Goal: Information Seeking & Learning: Learn about a topic

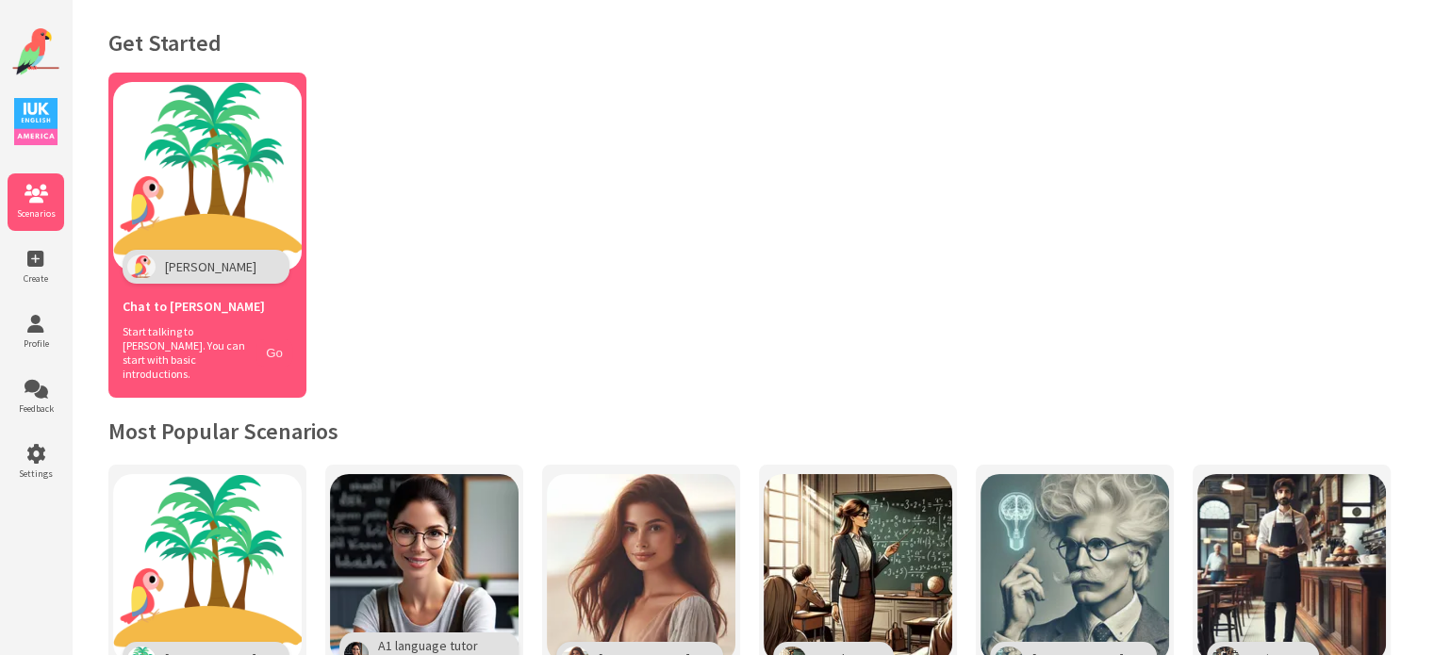
click at [275, 339] on button "Go" at bounding box center [274, 352] width 36 height 27
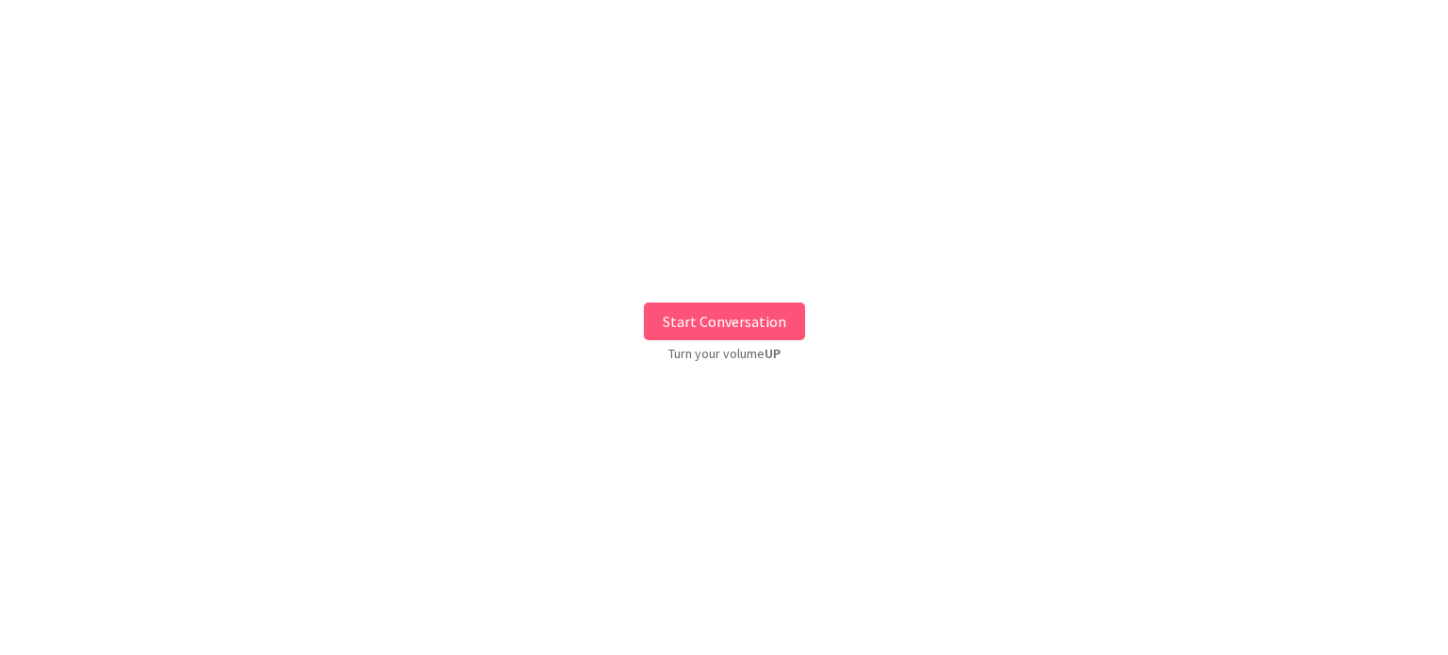
click at [755, 311] on button "Start Conversation" at bounding box center [724, 322] width 161 height 38
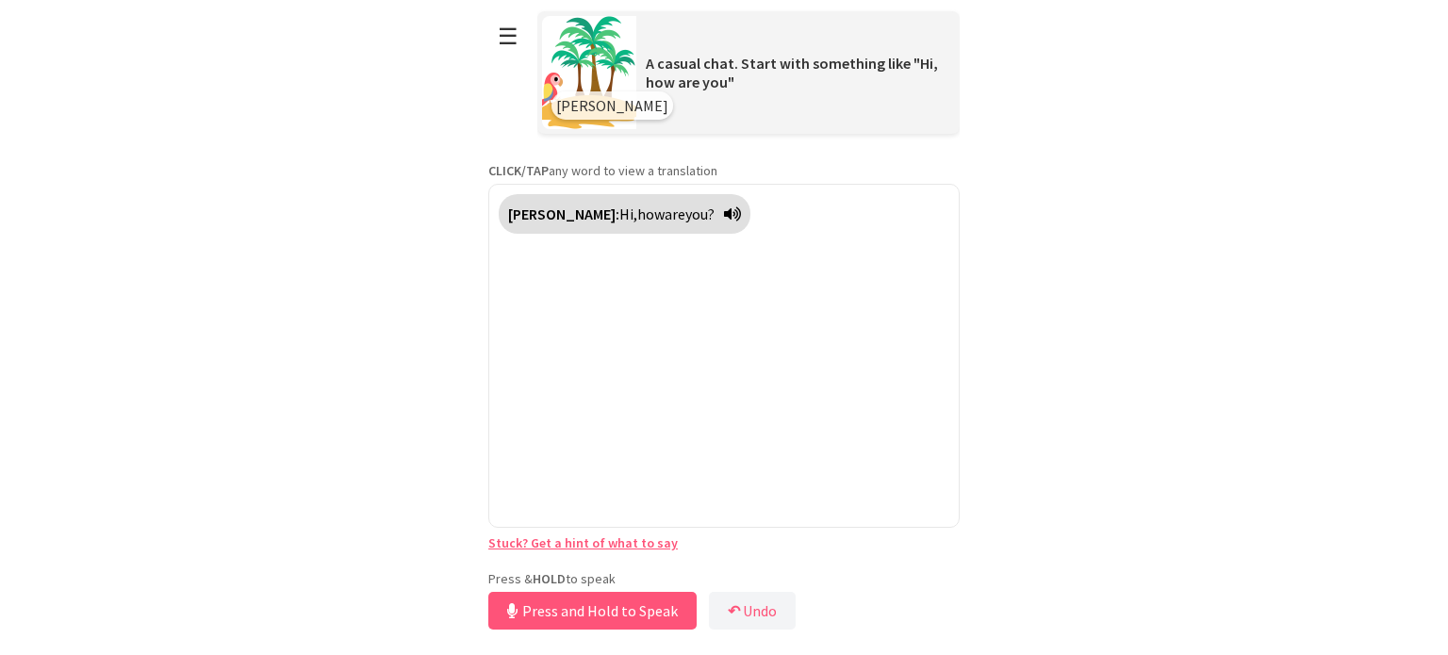
click at [637, 557] on div "**********" at bounding box center [723, 317] width 471 height 635
click at [629, 608] on button "Release to Stop Speaking" at bounding box center [589, 611] width 203 height 38
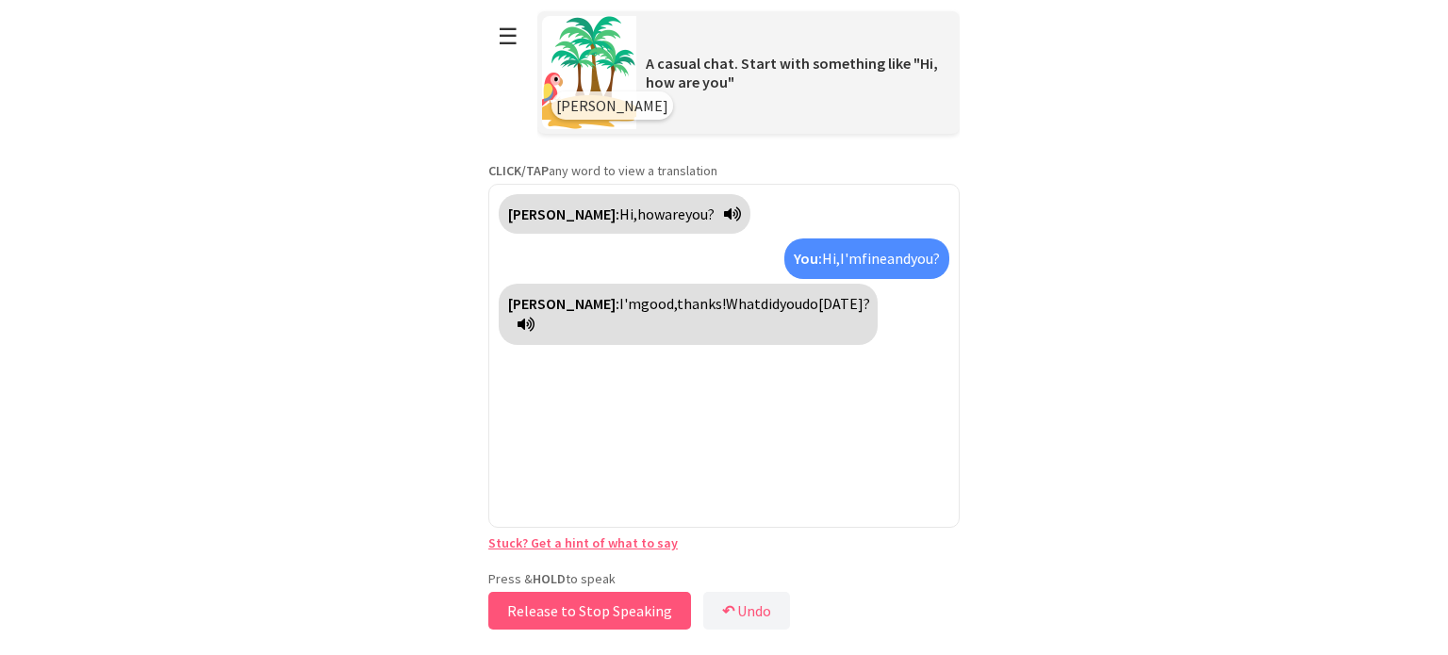
click at [629, 611] on button "Release to Stop Speaking" at bounding box center [589, 611] width 203 height 38
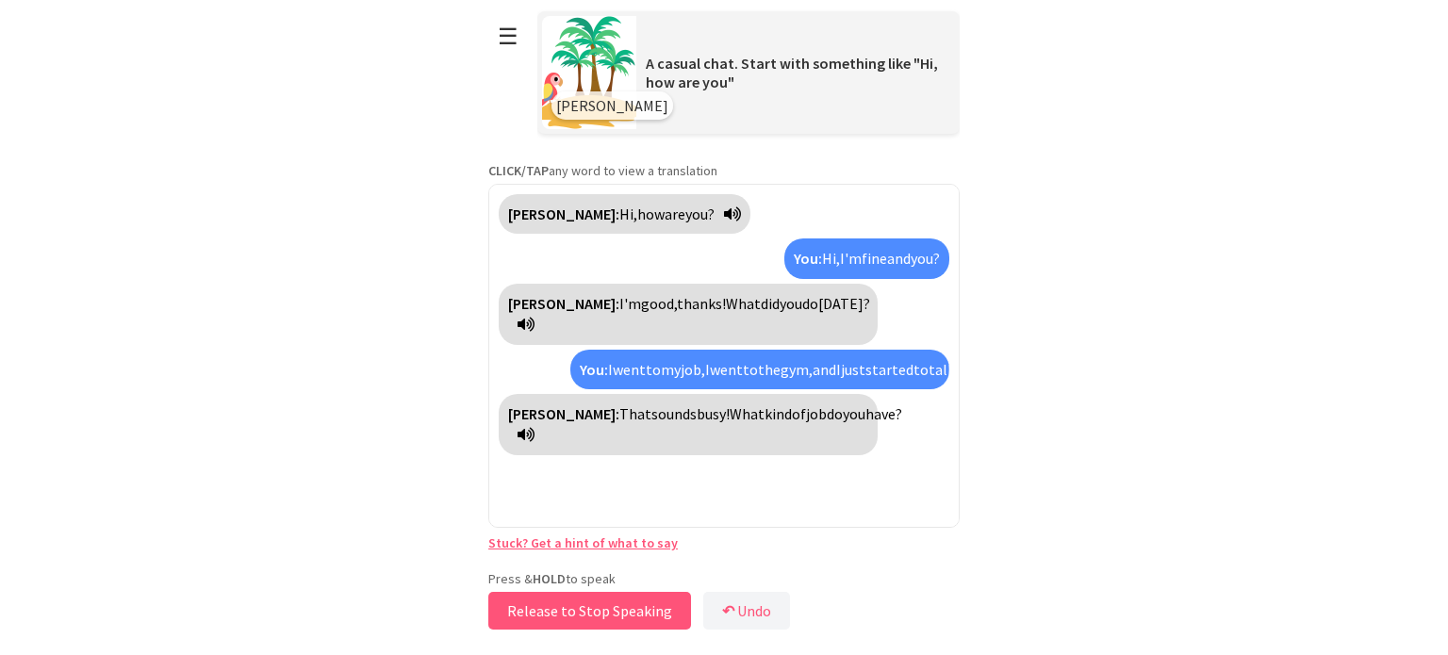
click at [613, 609] on button "Release to Stop Speaking" at bounding box center [589, 611] width 203 height 38
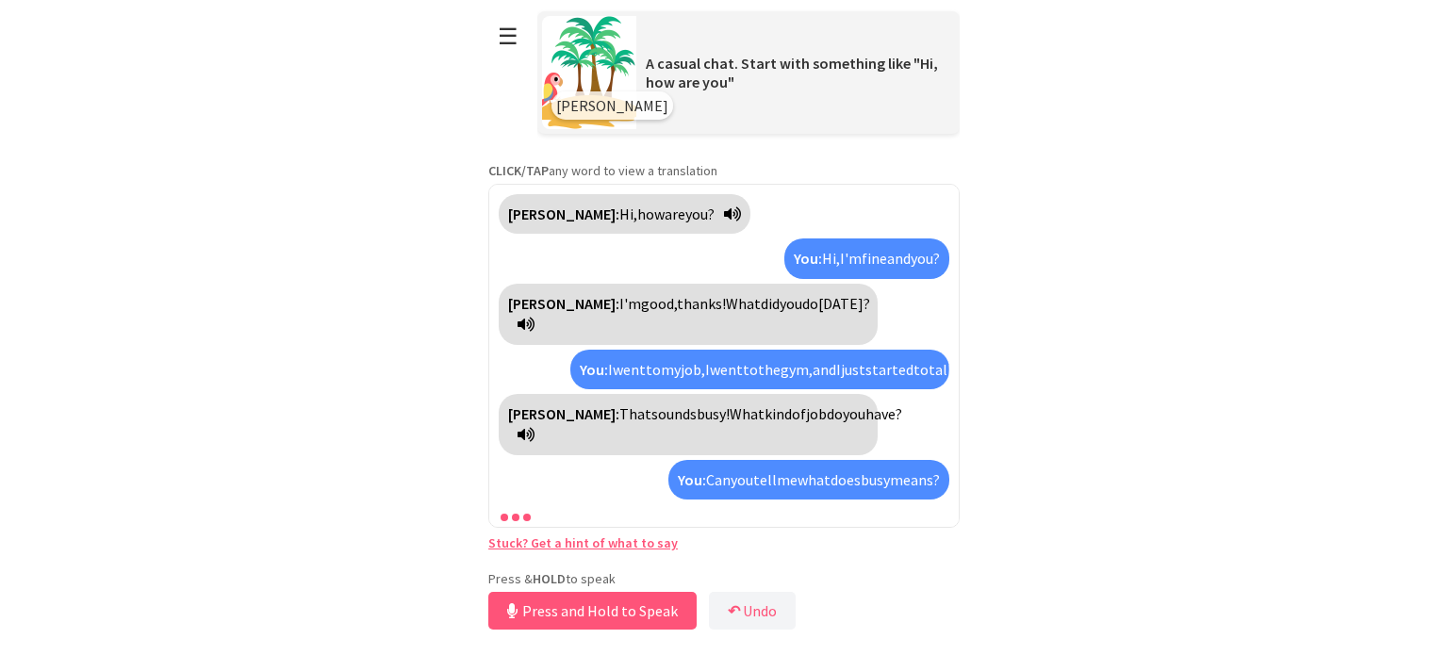
scroll to position [41, 0]
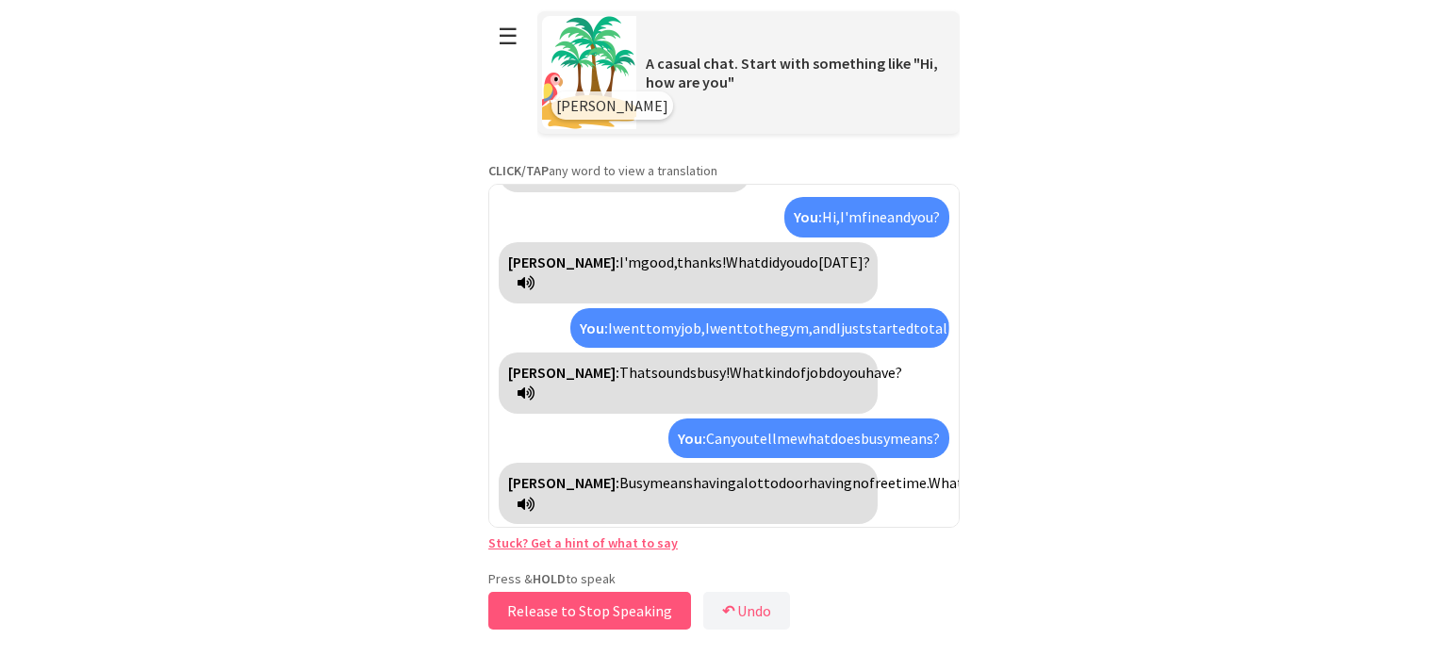
click at [623, 603] on button "Release to Stop Speaking" at bounding box center [589, 611] width 203 height 38
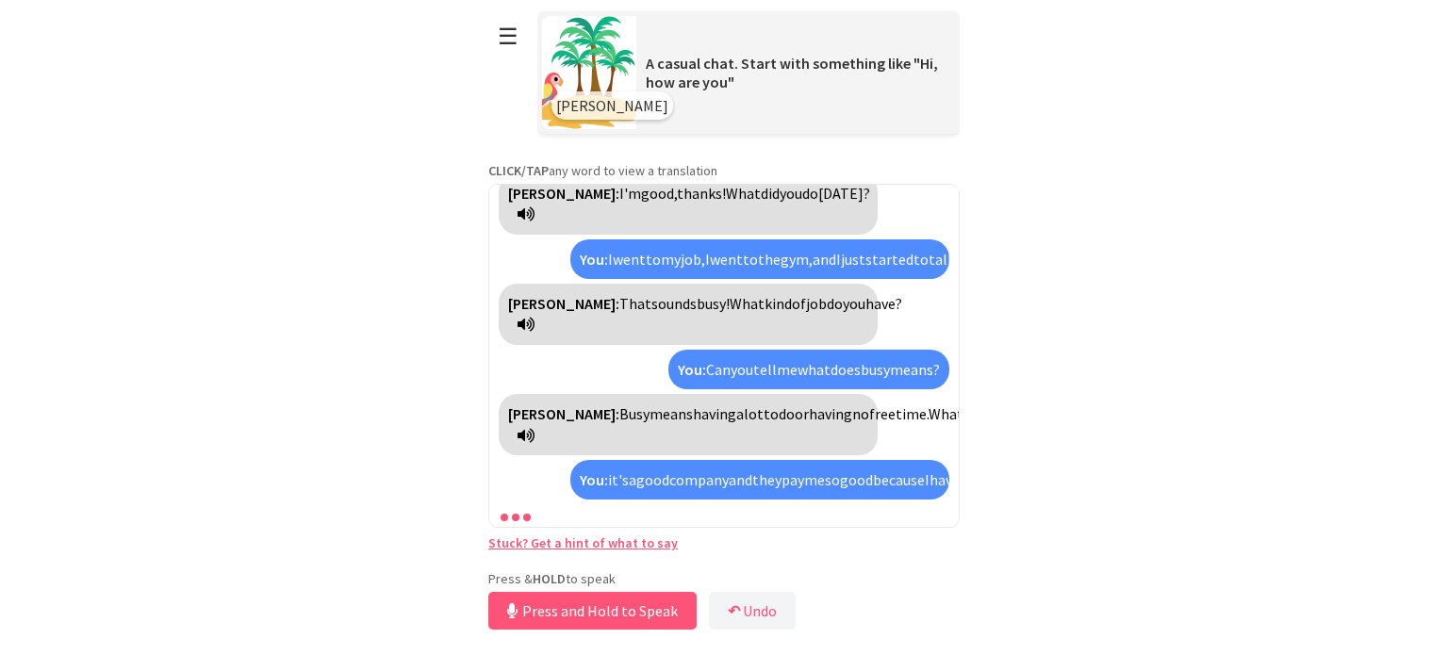
scroll to position [173, 0]
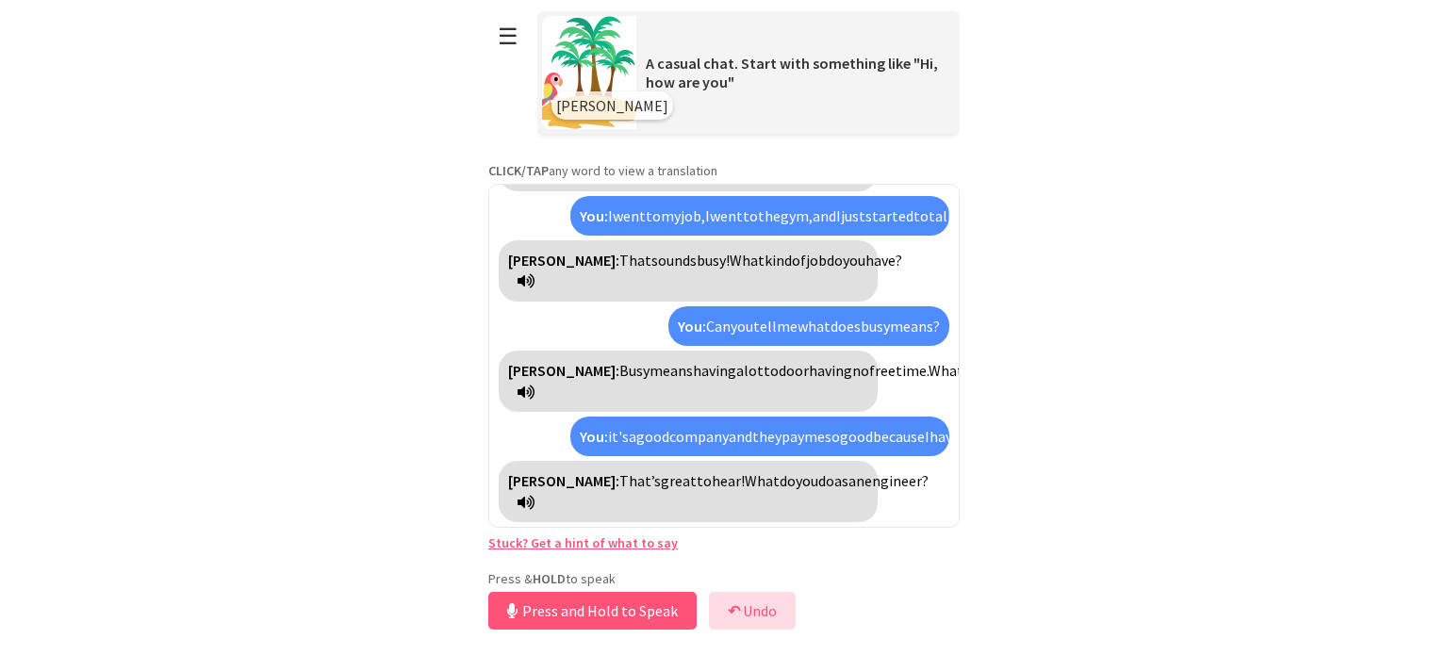
click at [758, 617] on button "↶ Undo" at bounding box center [752, 611] width 87 height 38
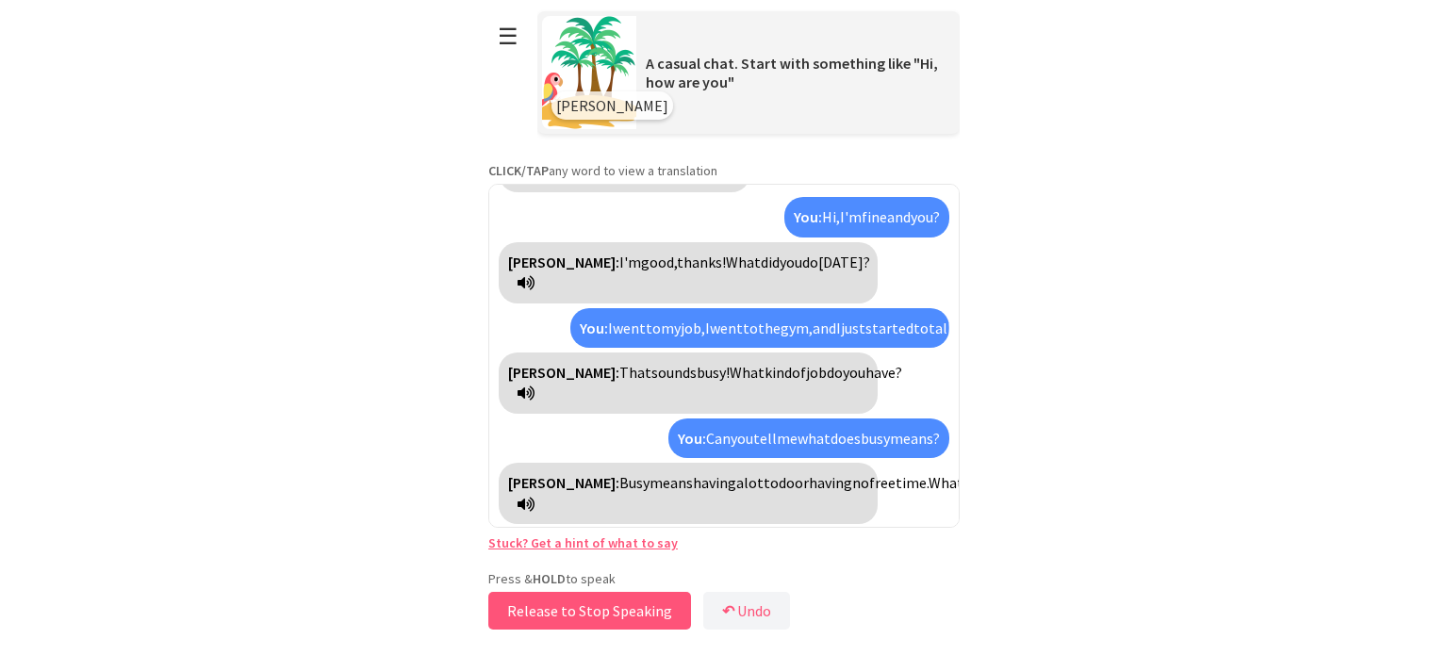
click at [600, 610] on button "Release to Stop Speaking" at bounding box center [589, 611] width 203 height 38
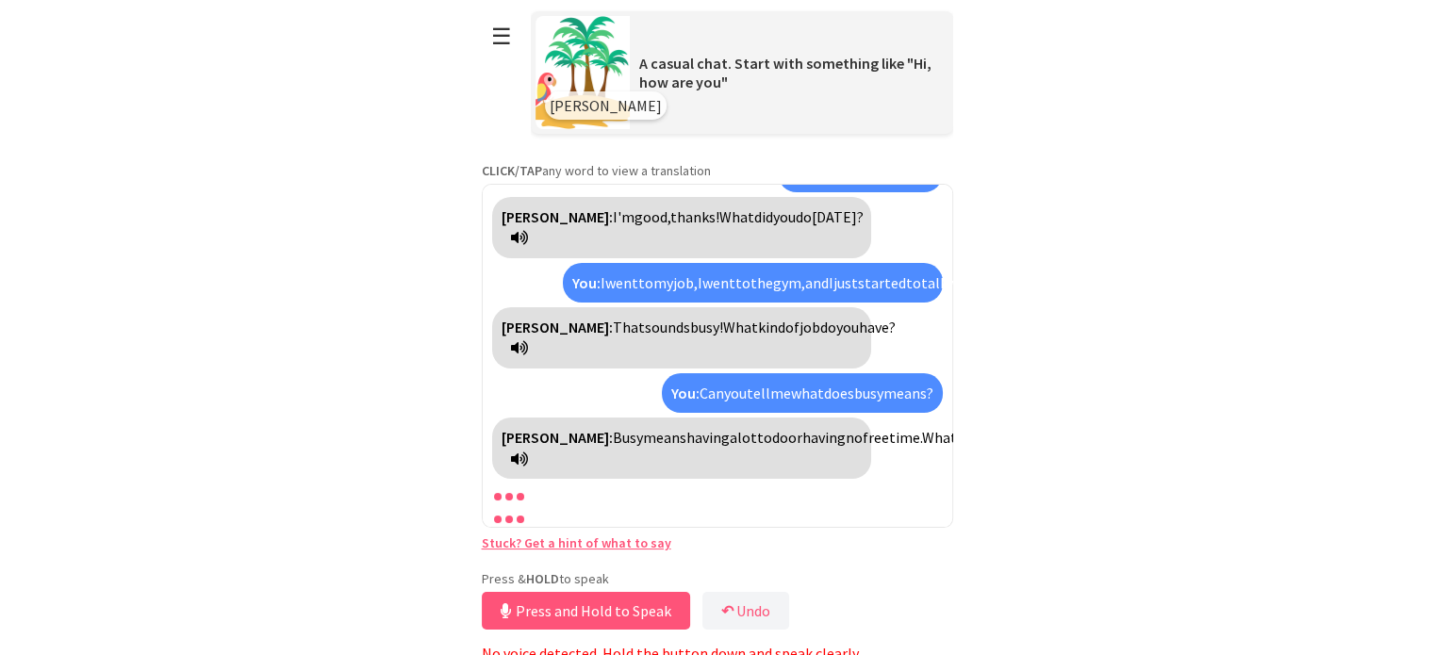
click at [600, 610] on button "Press and Hold to Speak" at bounding box center [586, 611] width 208 height 38
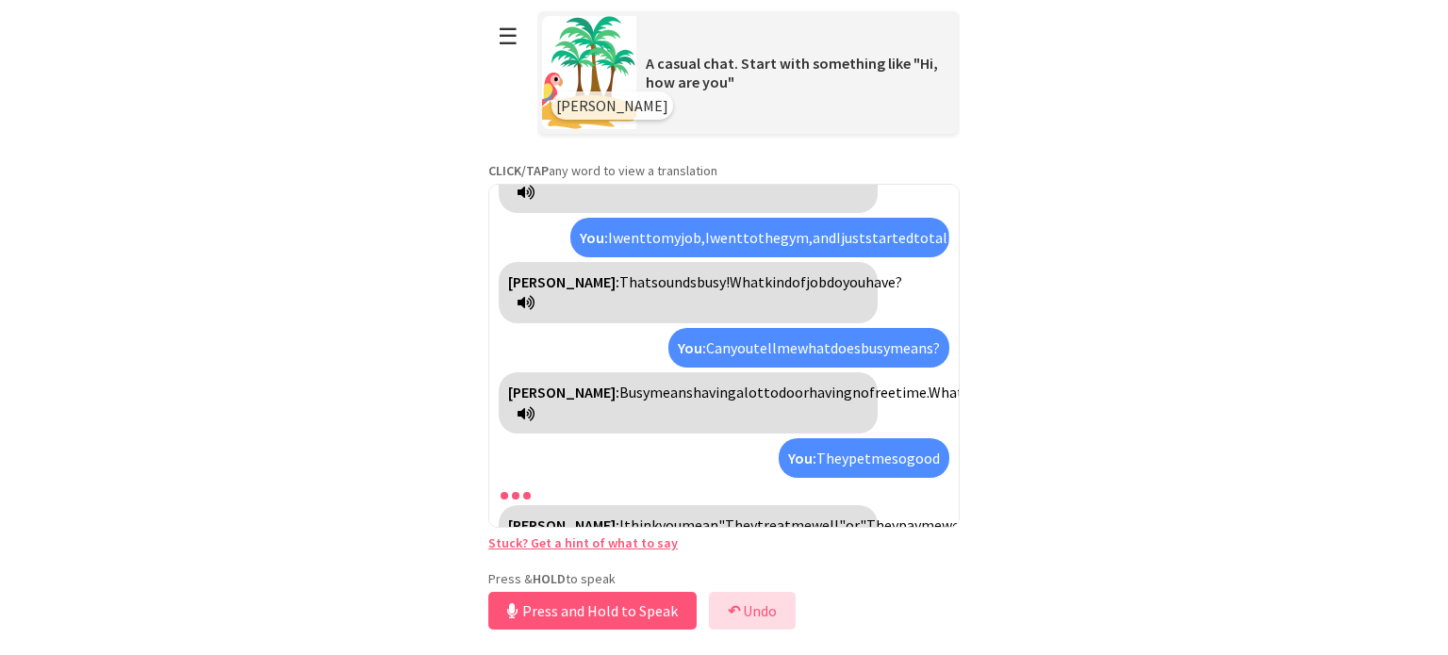
scroll to position [196, 0]
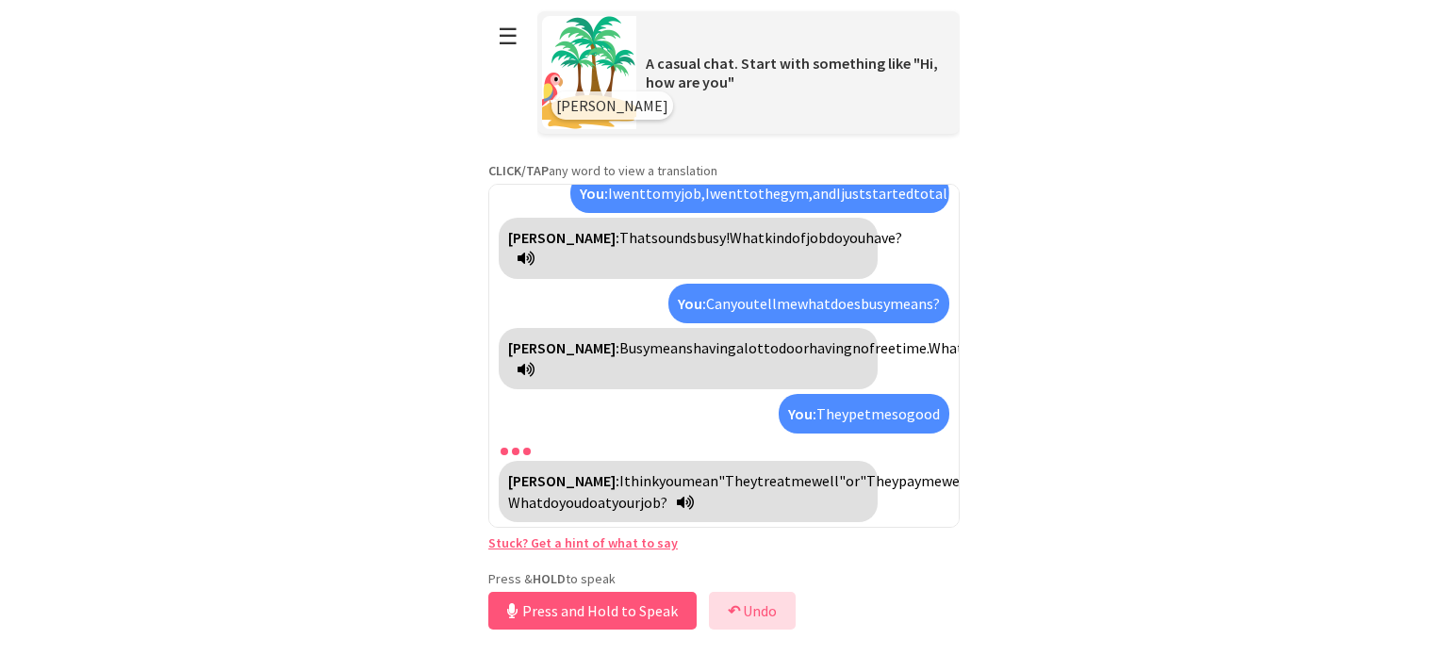
click at [740, 609] on button "↶ Undo" at bounding box center [752, 611] width 87 height 38
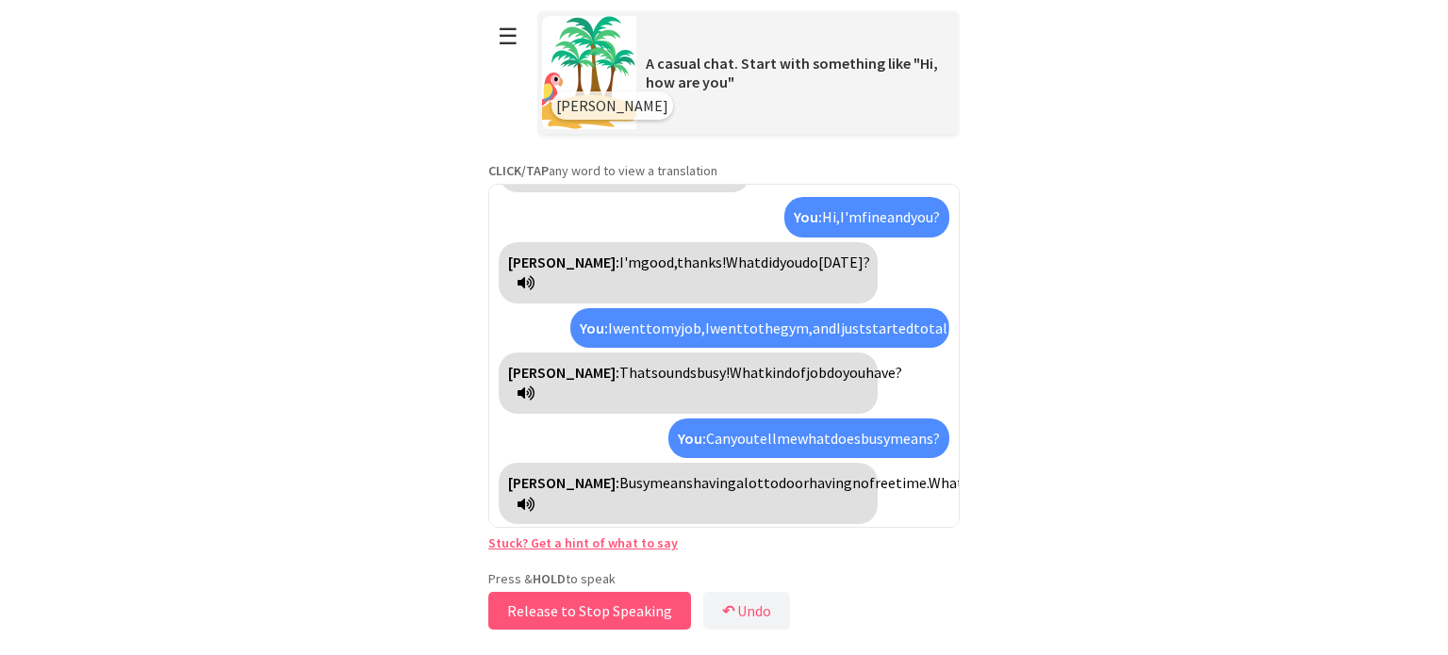
click at [617, 617] on button "Release to Stop Speaking" at bounding box center [589, 611] width 203 height 38
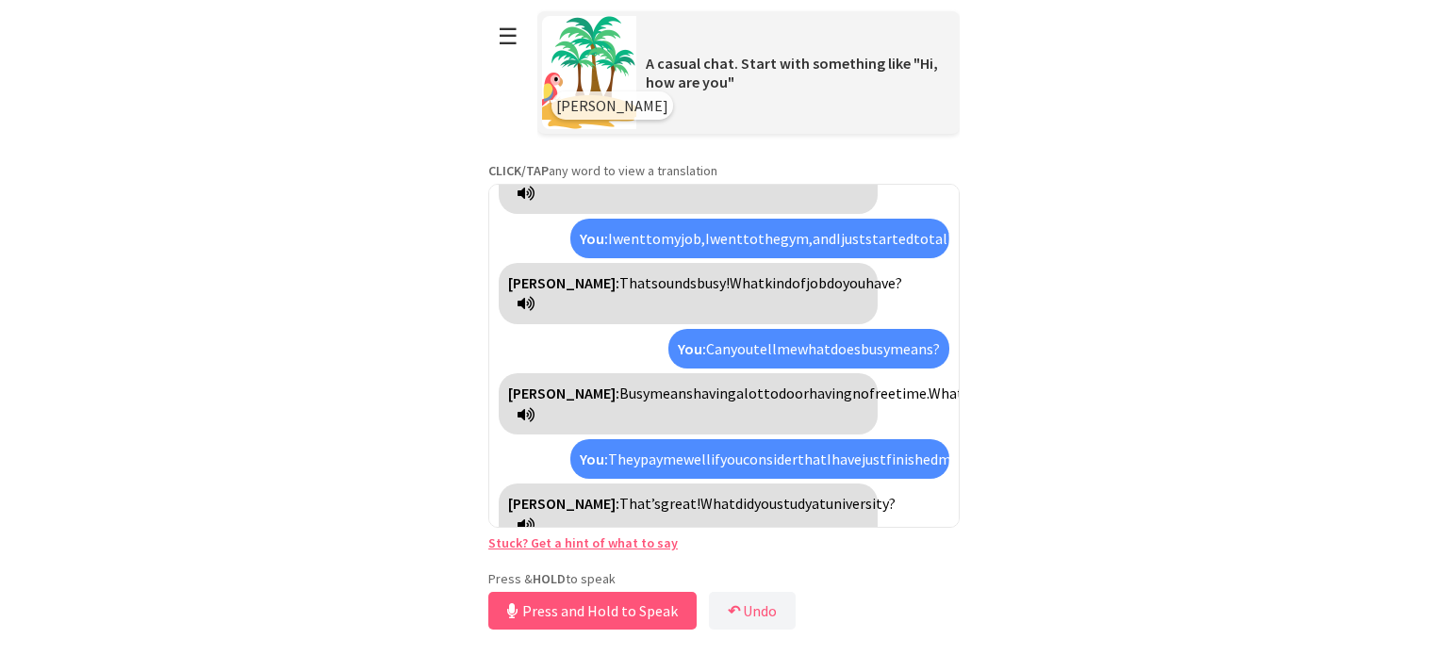
scroll to position [173, 0]
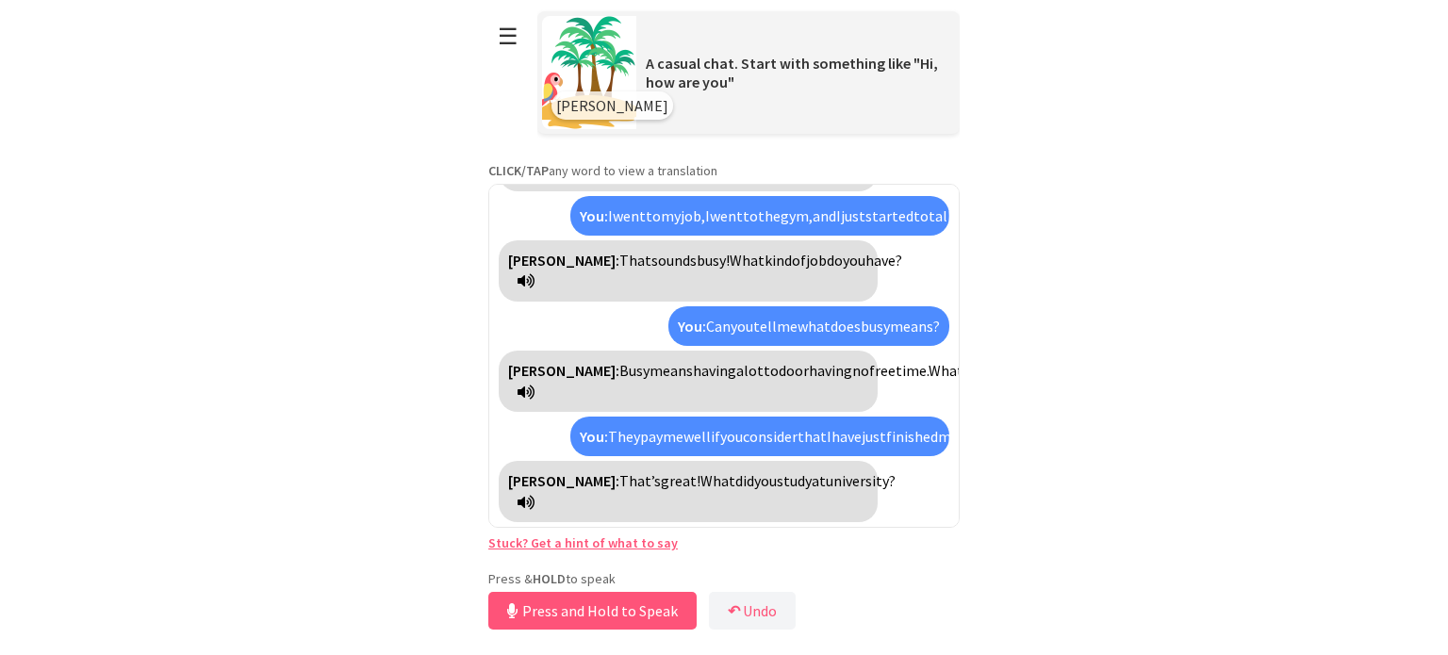
click at [321, 154] on html "**********" at bounding box center [724, 327] width 1448 height 655
drag, startPoint x: 718, startPoint y: 438, endPoint x: 843, endPoint y: 411, distance: 128.4
click at [843, 417] on div "You: They pay me well if you consider that I have just finished my university." at bounding box center [759, 437] width 379 height 40
copy div "I have just finished my university."
click at [958, 440] on span "university." at bounding box center [990, 436] width 65 height 19
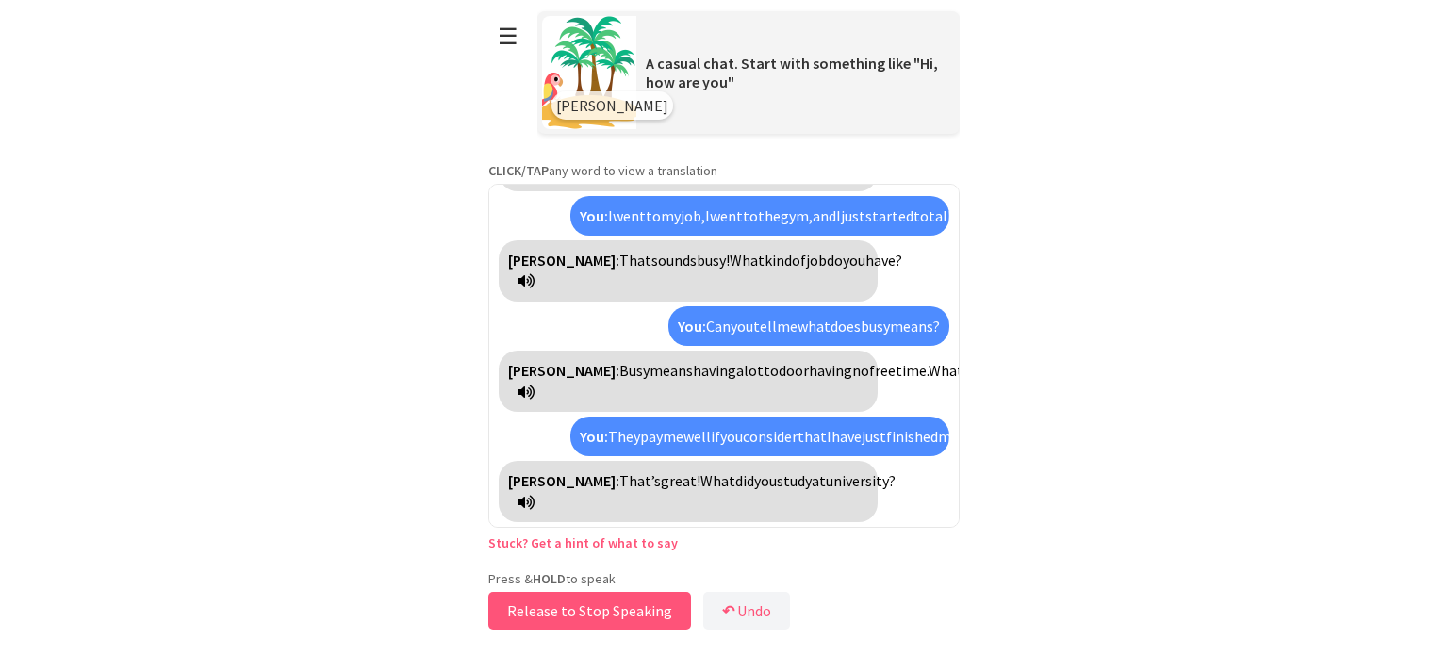
click at [630, 617] on button "Release to Stop Speaking" at bounding box center [589, 611] width 203 height 38
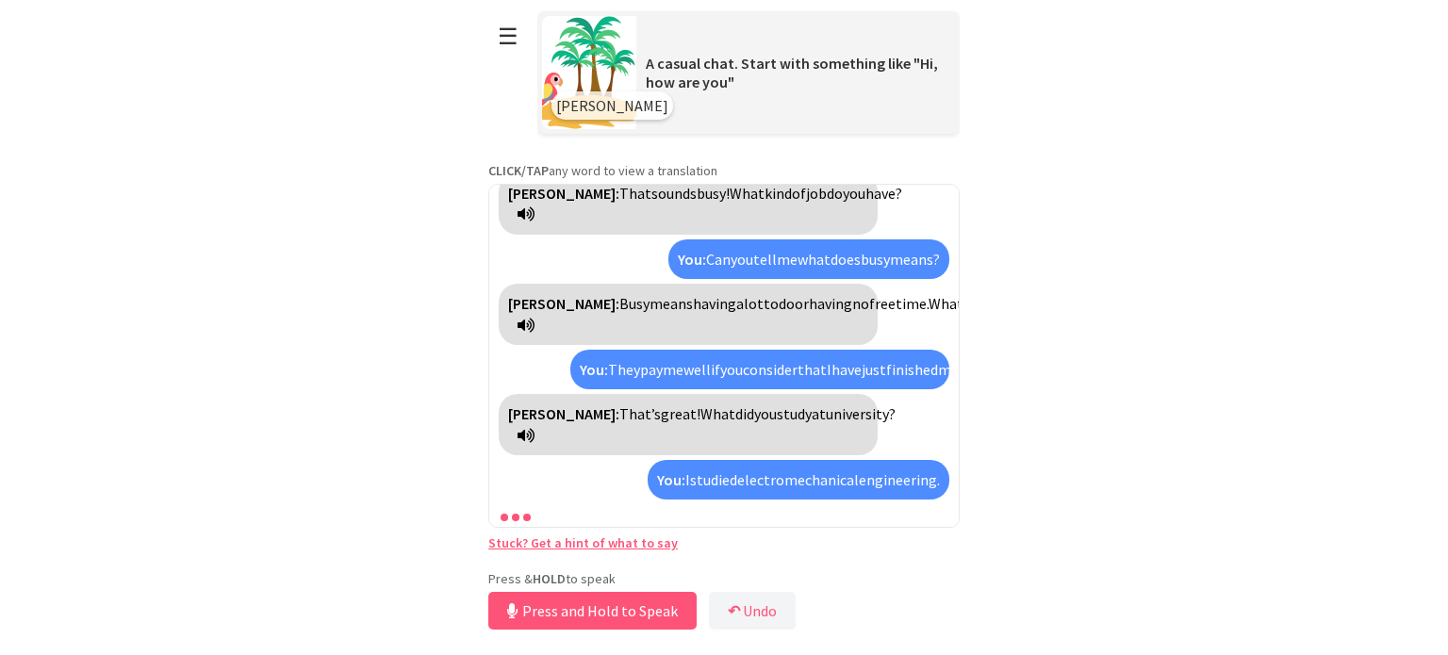
scroll to position [284, 0]
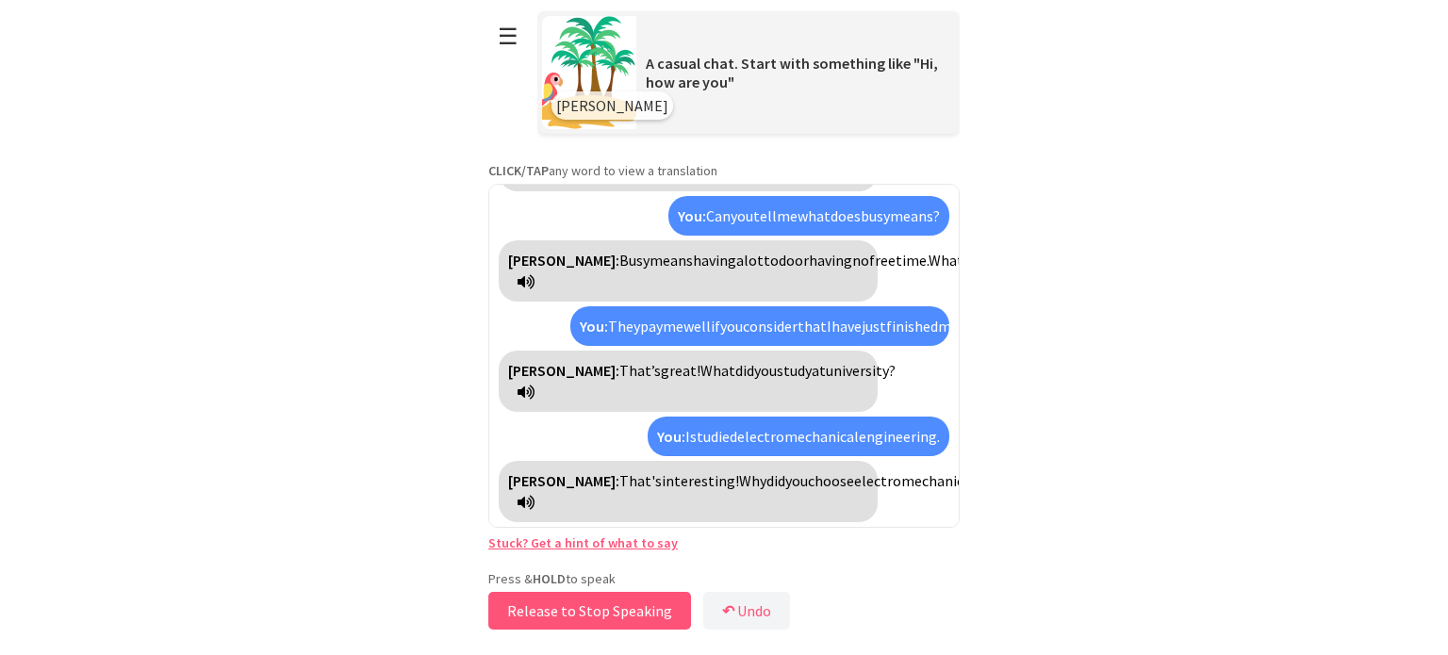
click at [617, 606] on button "Release to Stop Speaking" at bounding box center [589, 611] width 203 height 38
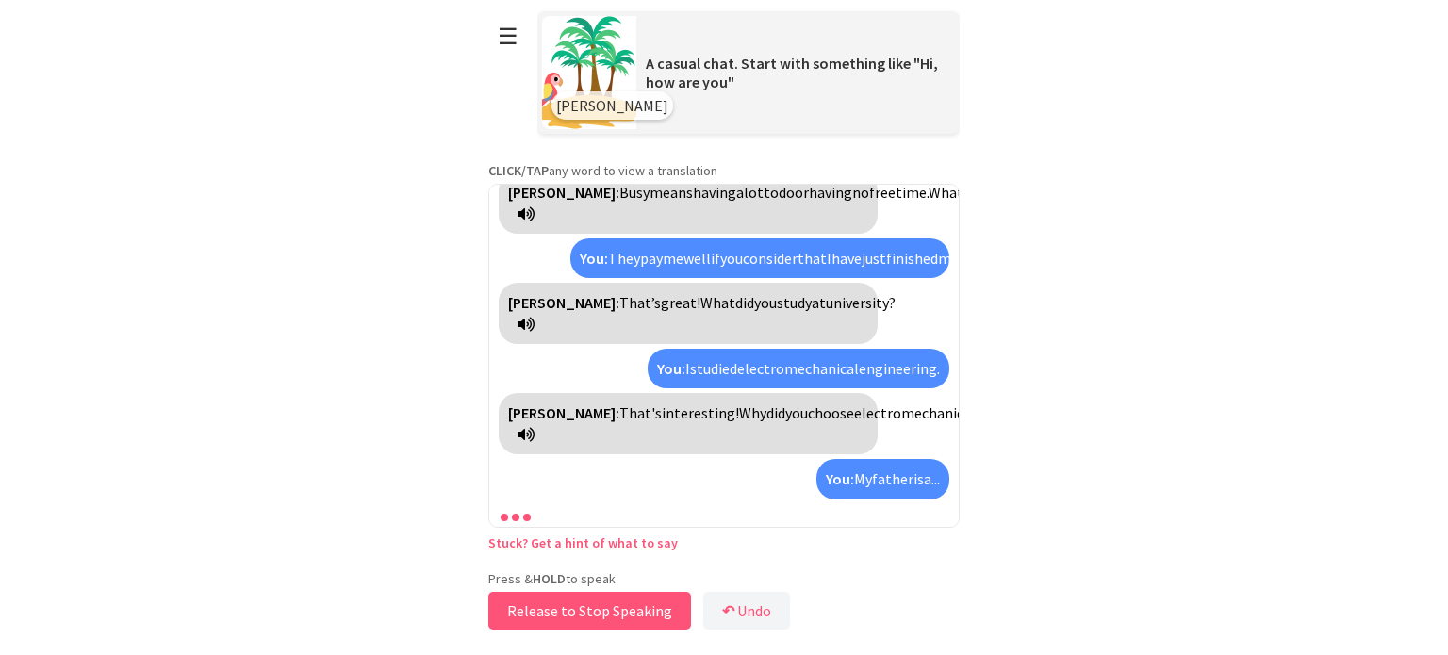
click at [617, 606] on button "Release to Stop Speaking" at bounding box center [589, 611] width 203 height 38
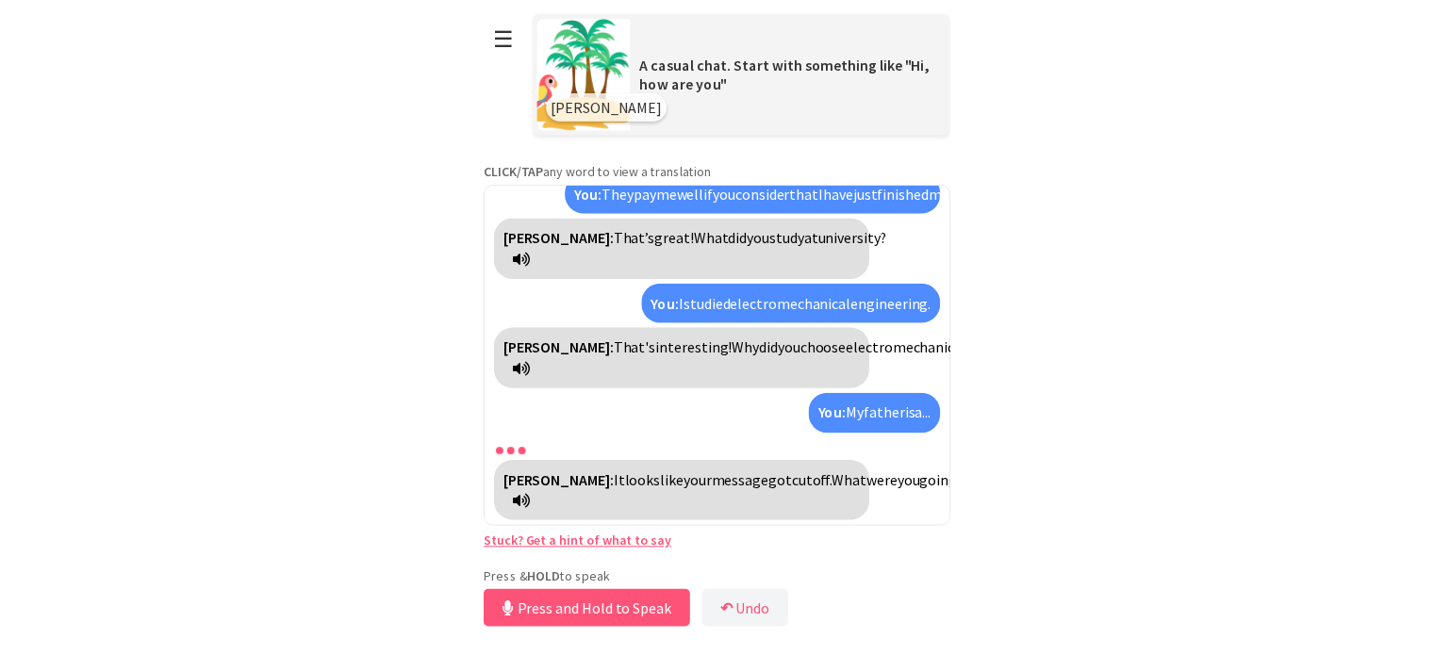
scroll to position [395, 0]
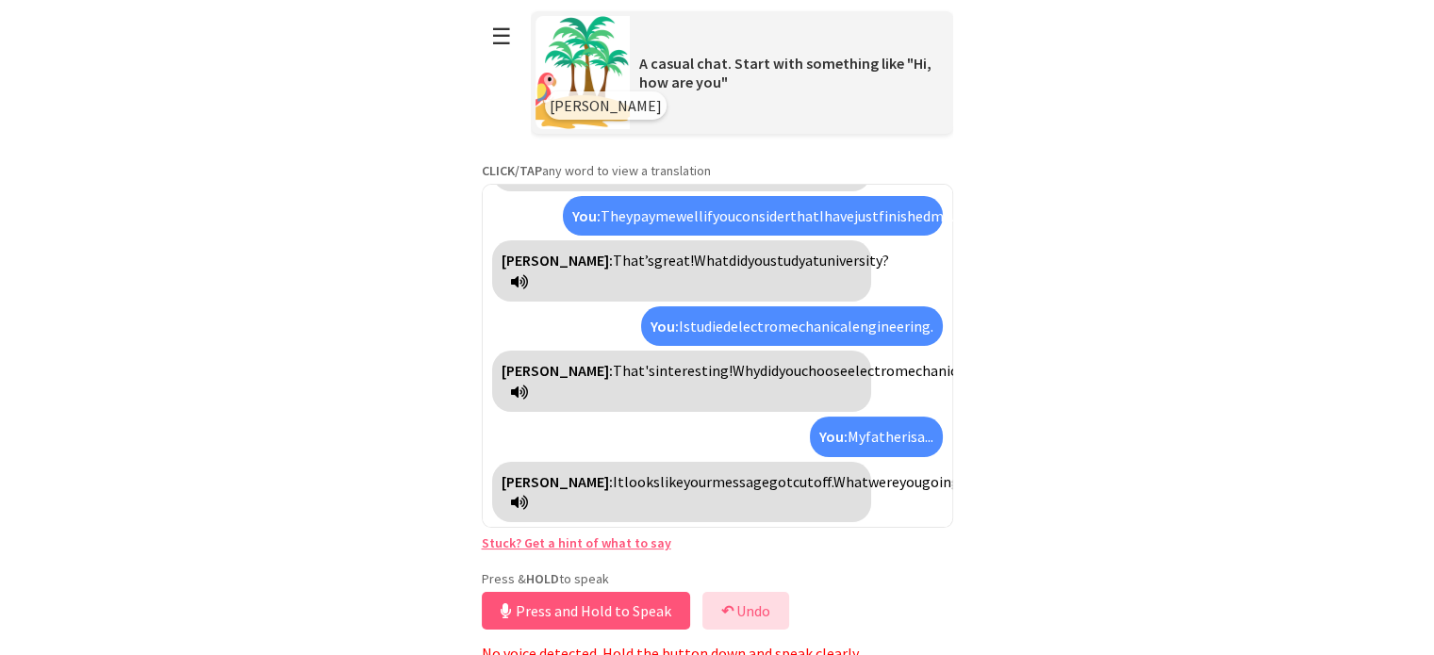
click at [755, 610] on button "↶ Undo" at bounding box center [745, 611] width 87 height 38
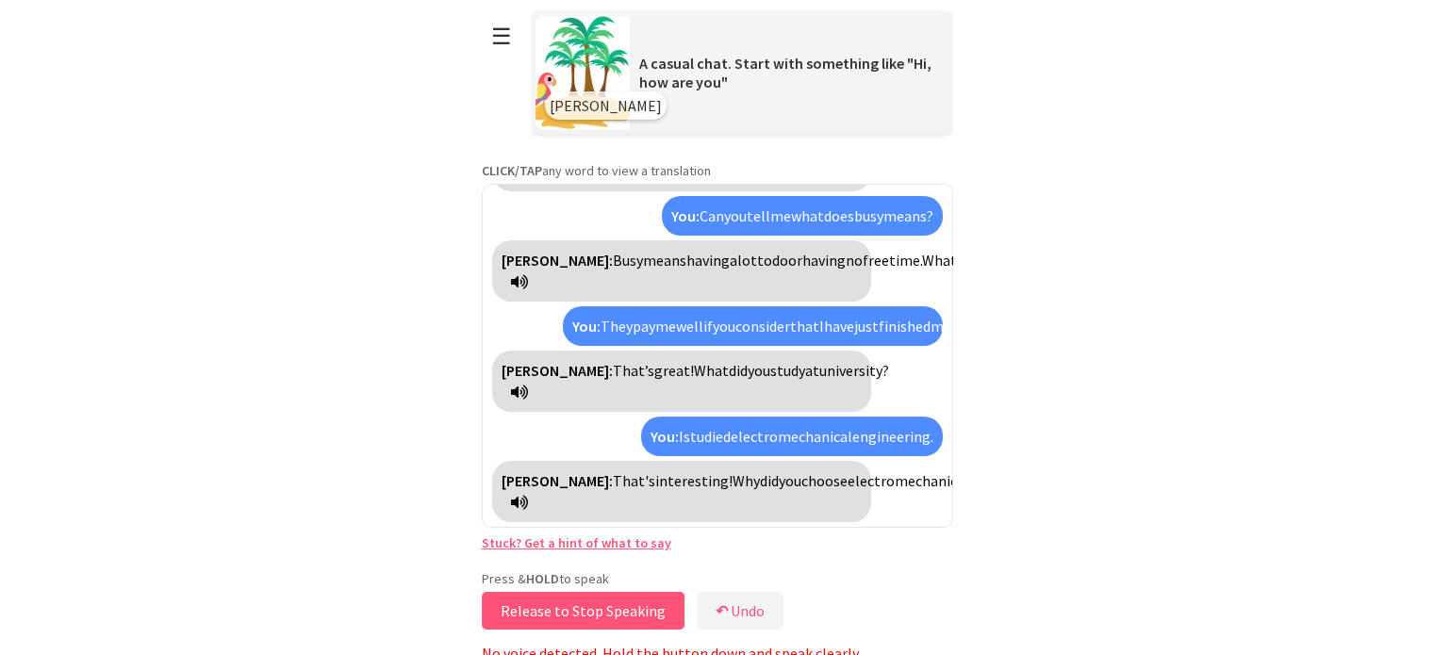
click at [639, 604] on button "Release to Stop Speaking" at bounding box center [583, 611] width 203 height 38
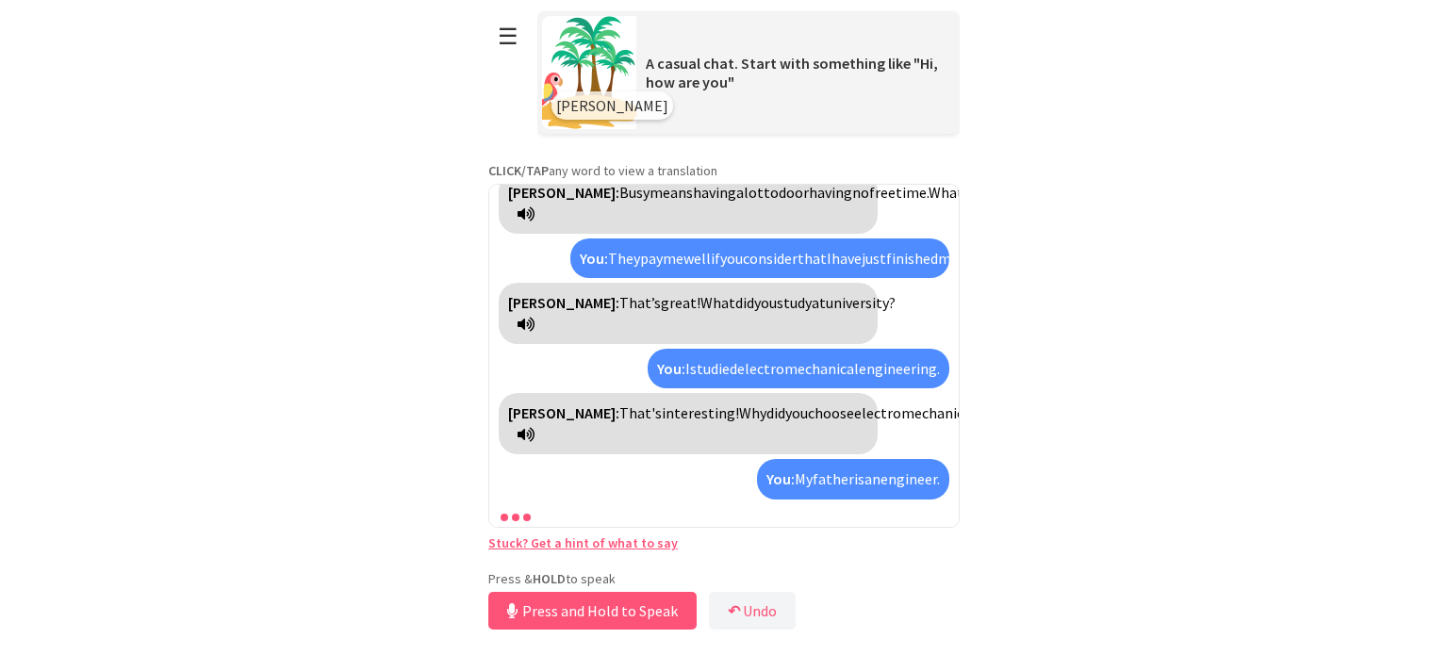
scroll to position [416, 0]
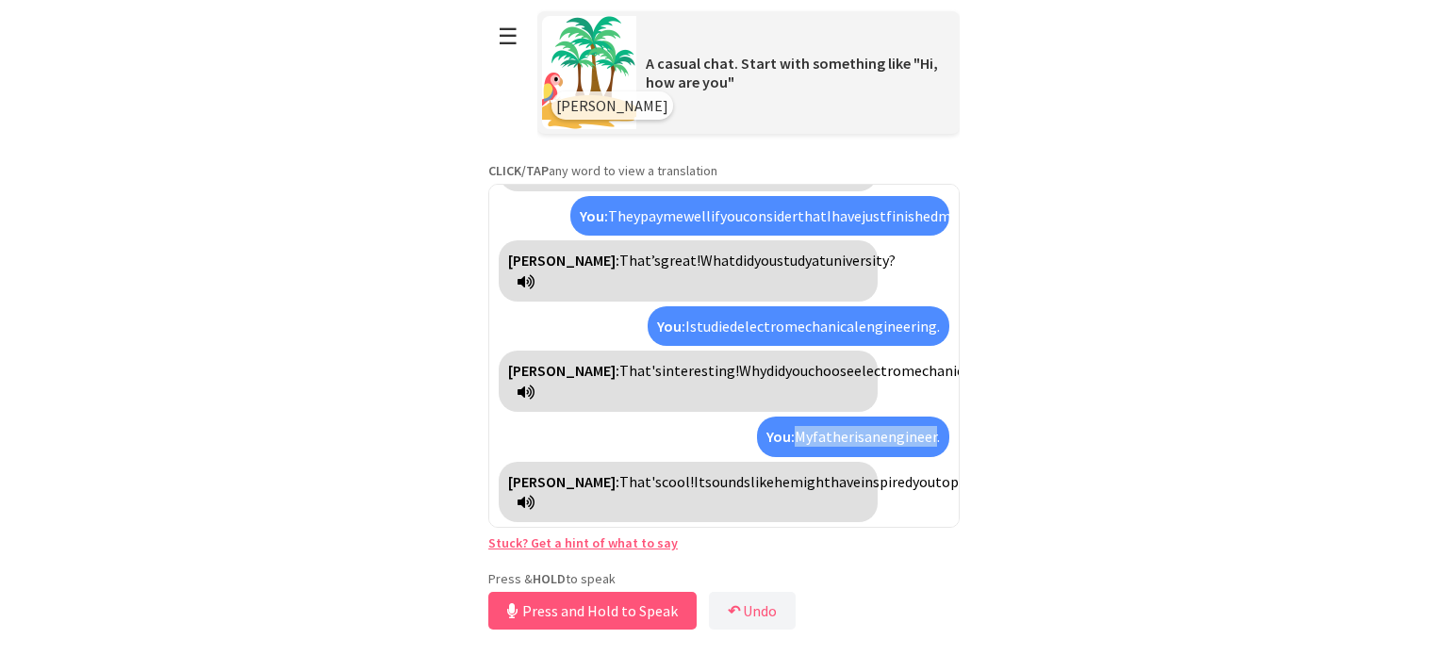
drag, startPoint x: 774, startPoint y: 414, endPoint x: 921, endPoint y: 417, distance: 147.1
click at [921, 417] on div "You: My father is an engineer." at bounding box center [853, 437] width 192 height 40
copy div "My father is an engineer"
click at [535, 508] on icon at bounding box center [526, 502] width 17 height 15
drag, startPoint x: 724, startPoint y: 500, endPoint x: 718, endPoint y: 508, distance: 10.8
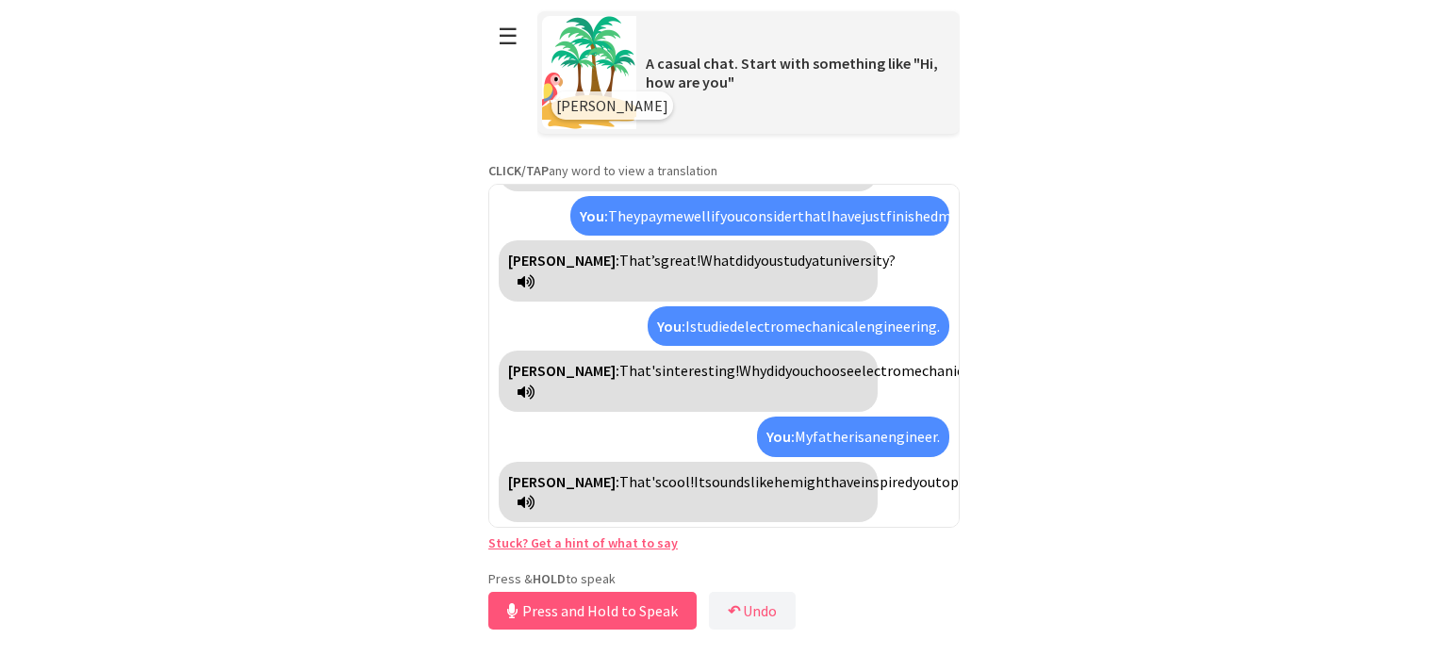
click at [718, 508] on div "[PERSON_NAME]: That's cool! It sounds like he might have inspired you to pursue…" at bounding box center [688, 492] width 379 height 61
click at [411, 551] on html "**********" at bounding box center [724, 327] width 1448 height 655
click at [632, 606] on button "Release to Stop Speaking" at bounding box center [589, 611] width 203 height 38
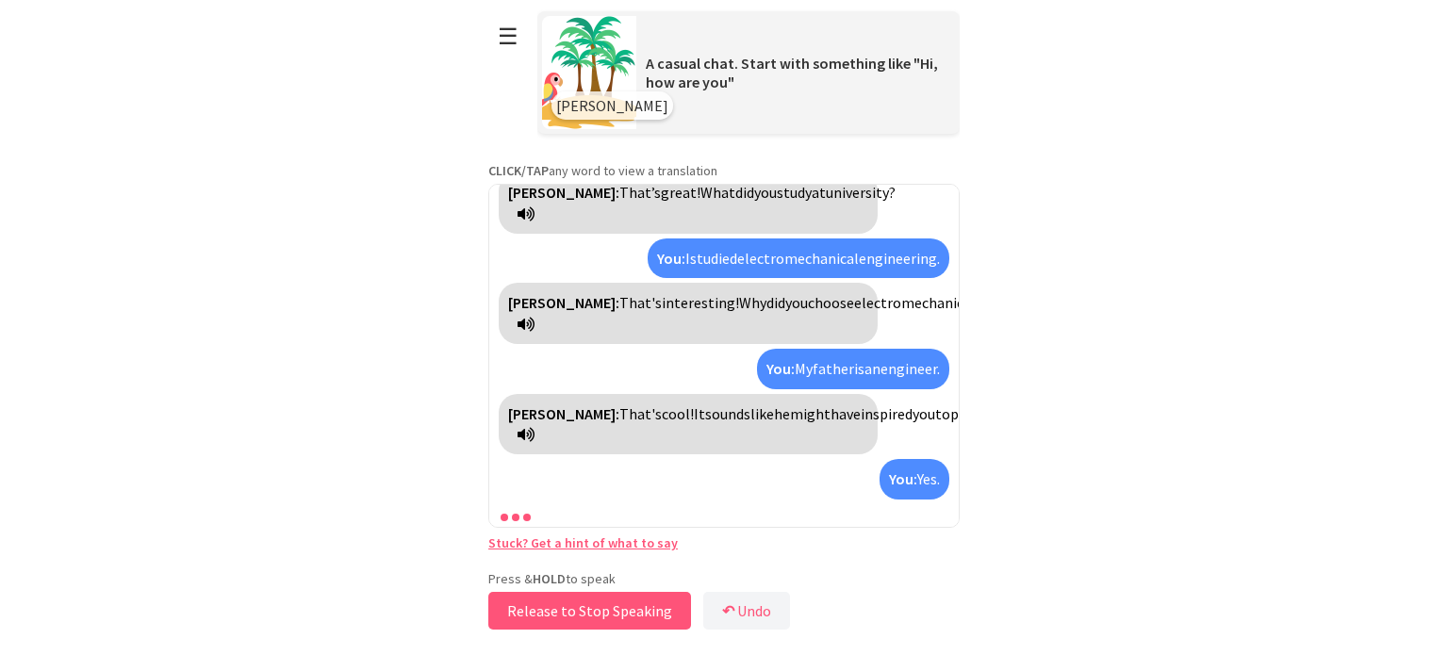
click at [632, 606] on button "Release to Stop Speaking" at bounding box center [589, 611] width 203 height 38
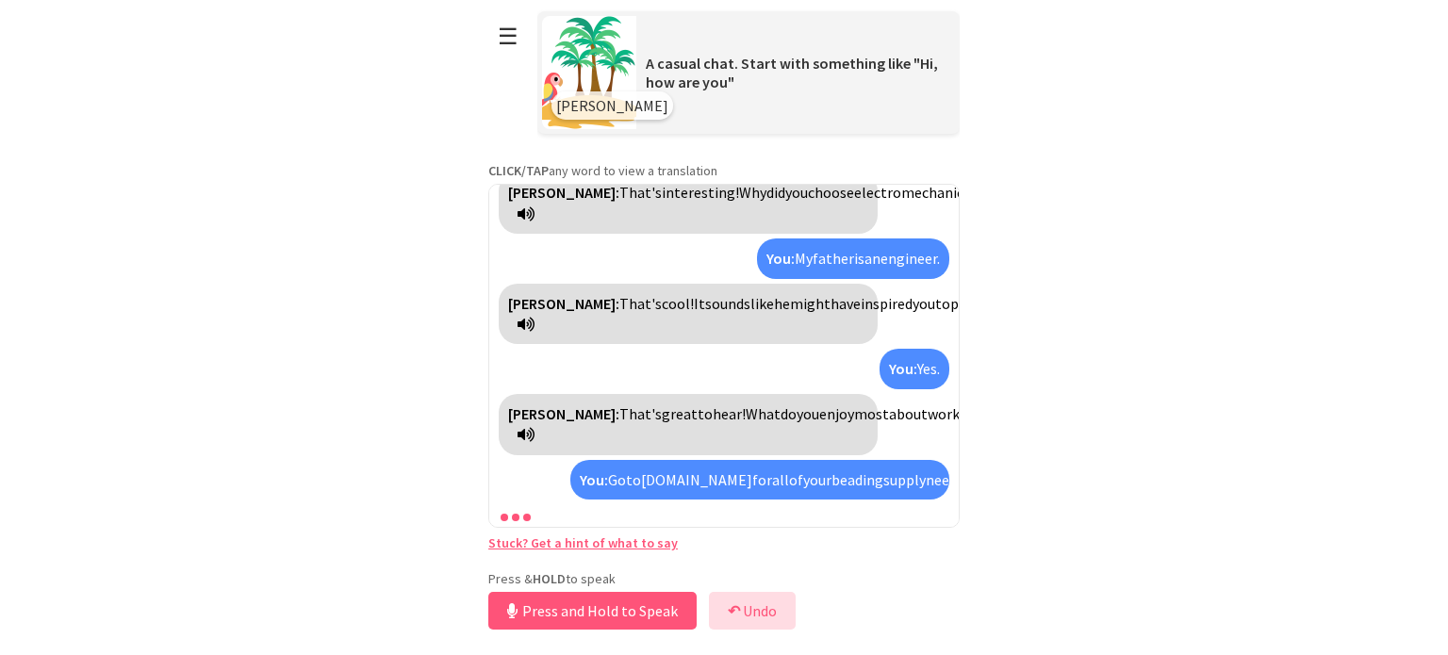
click at [755, 605] on button "↶ Undo" at bounding box center [752, 611] width 87 height 38
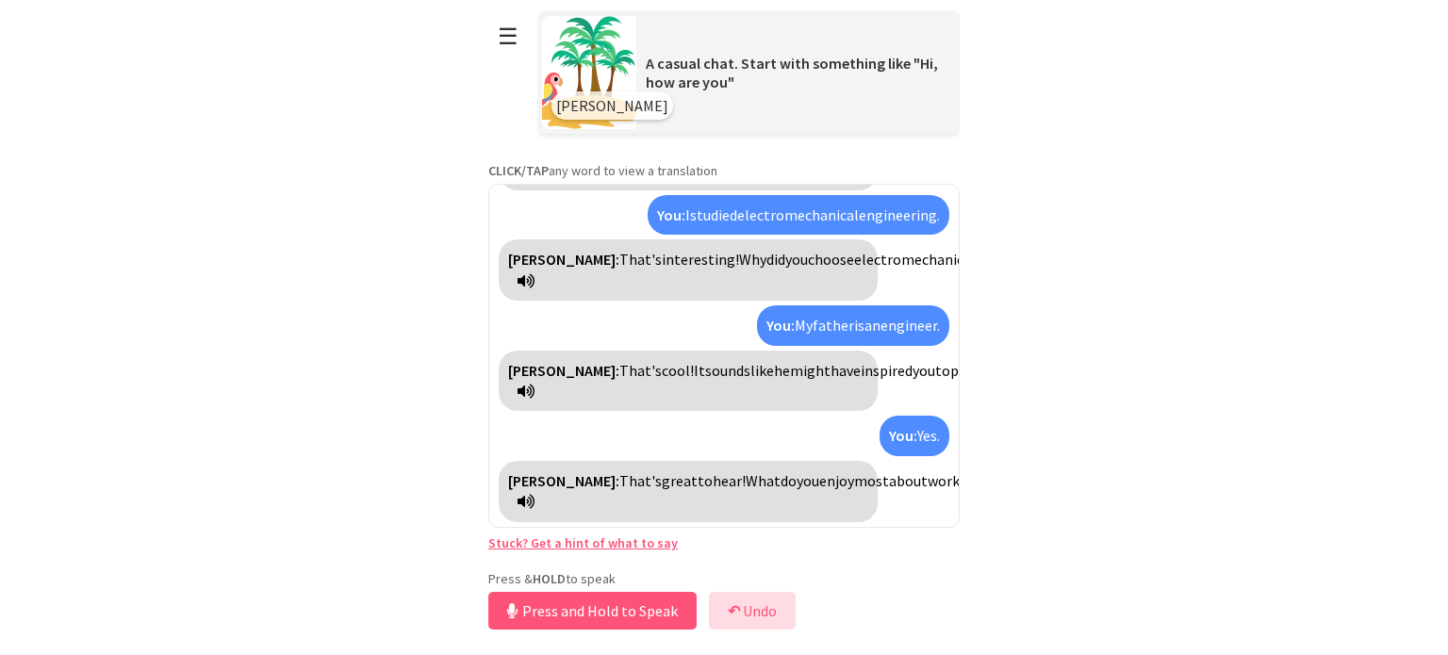
scroll to position [526, 0]
click at [744, 600] on button "↶ Undo" at bounding box center [752, 611] width 87 height 38
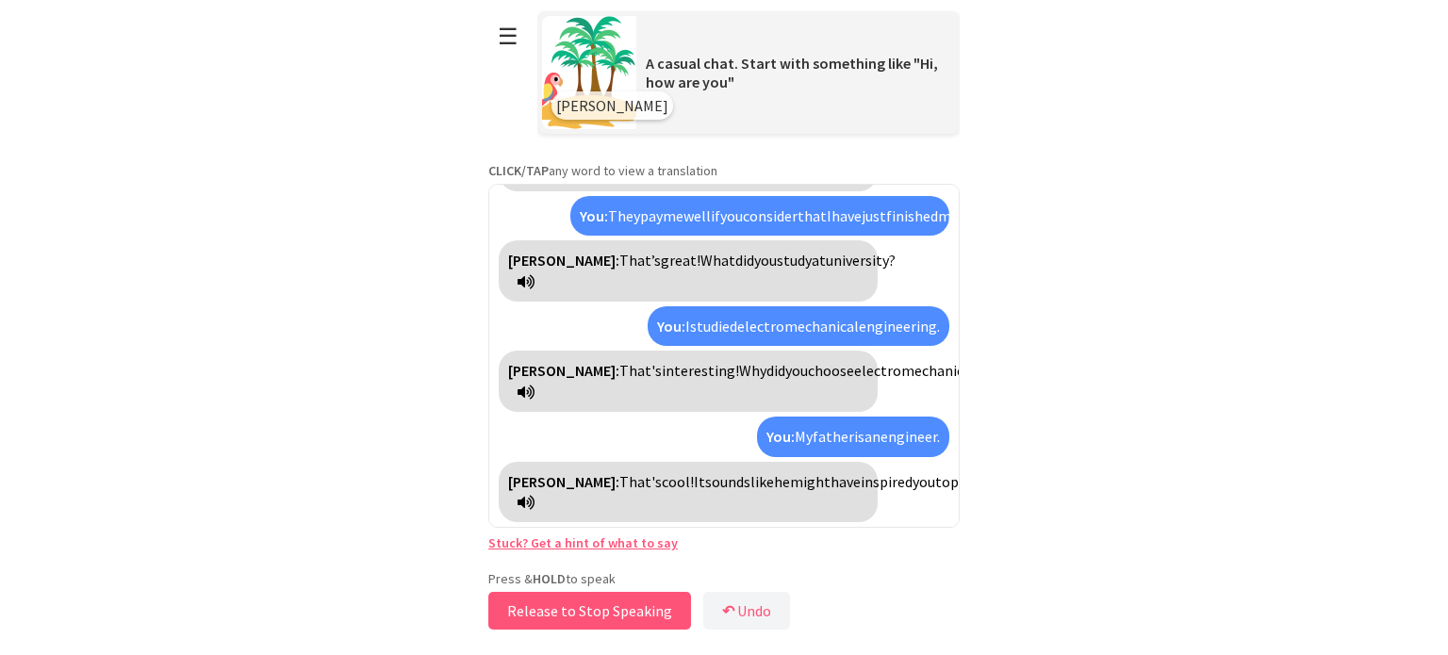
click at [636, 607] on button "Release to Stop Speaking" at bounding box center [589, 611] width 203 height 38
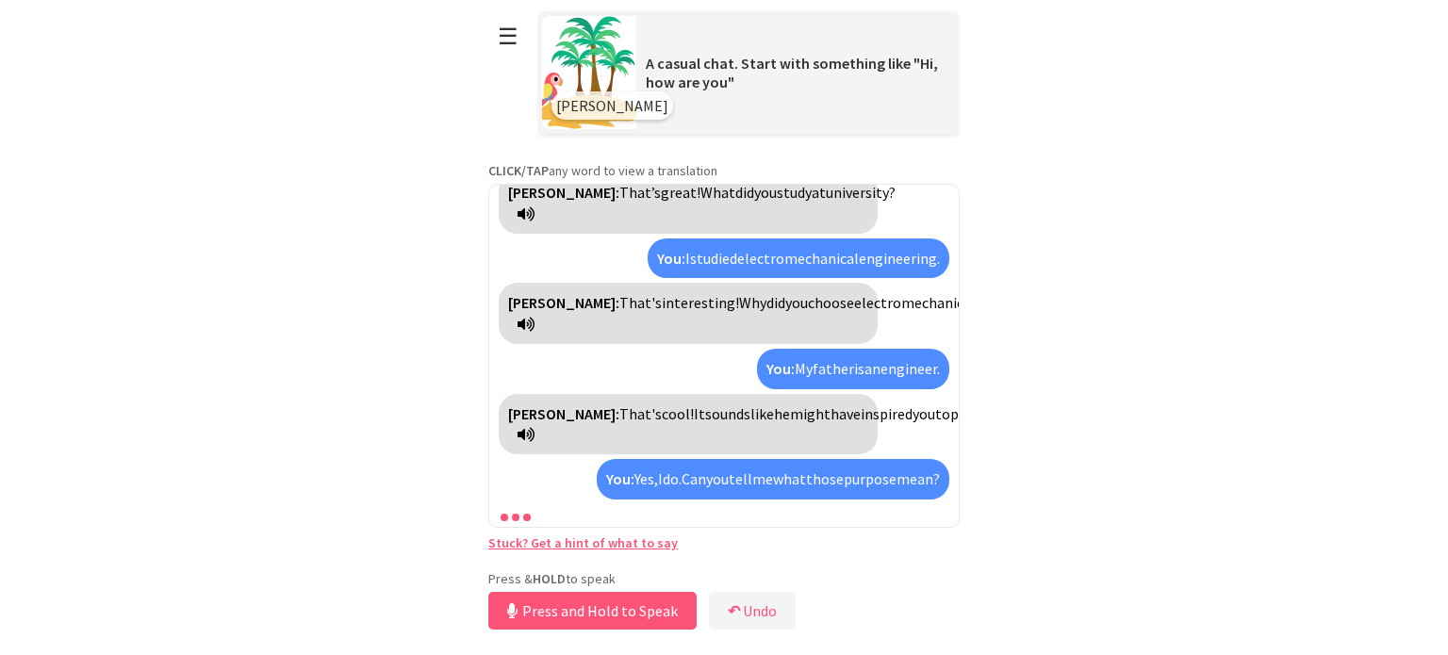
scroll to position [674, 0]
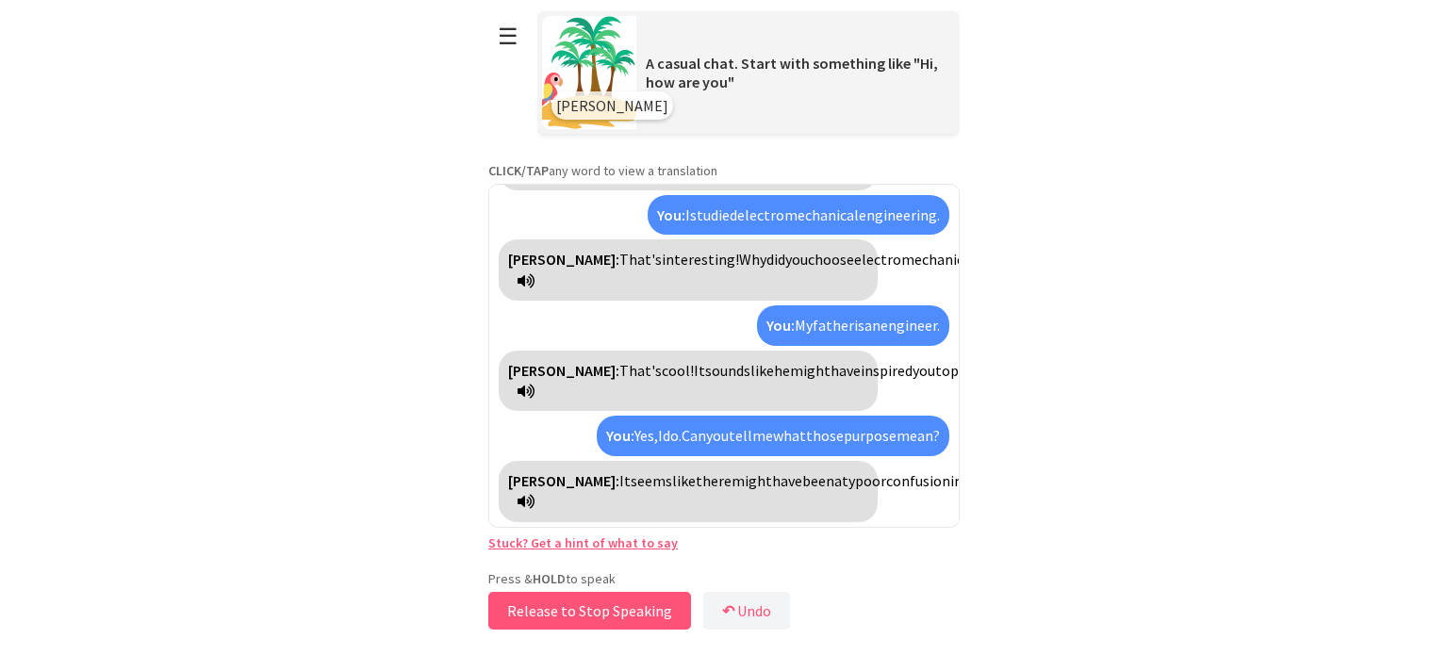
click at [662, 614] on button "Release to Stop Speaking" at bounding box center [589, 611] width 203 height 38
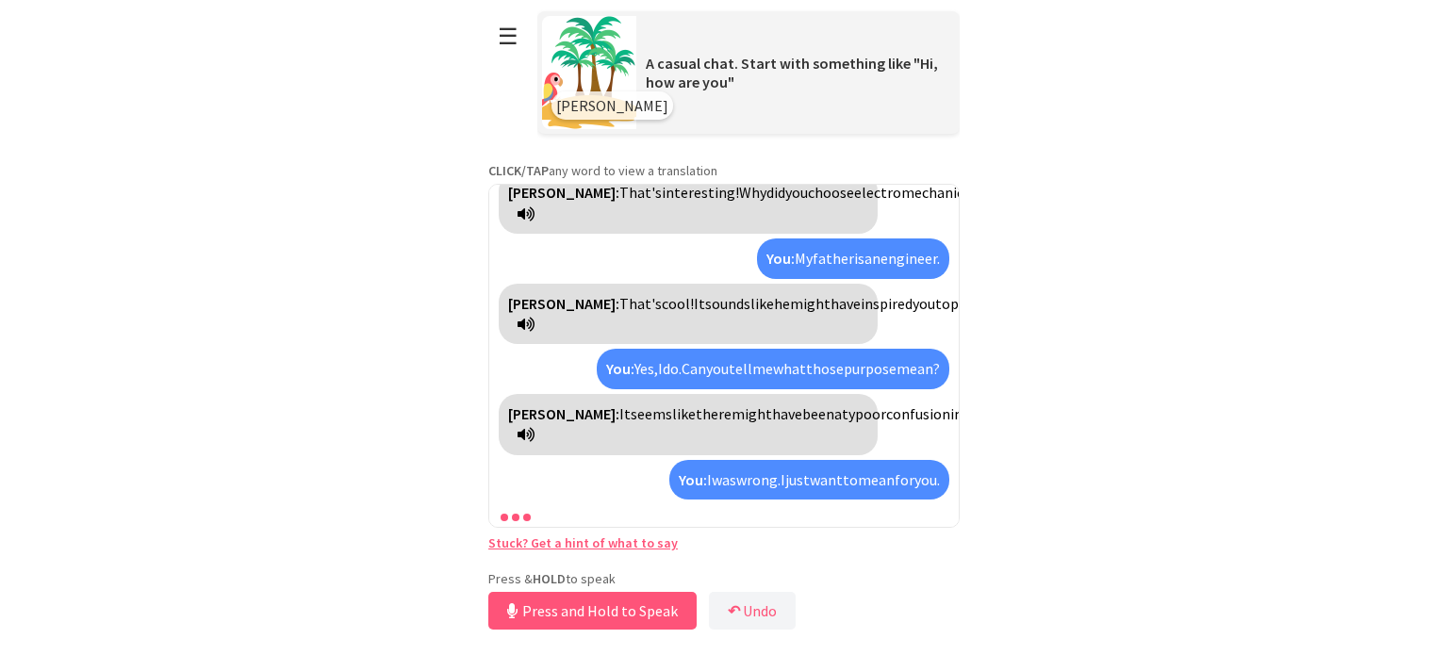
scroll to position [806, 0]
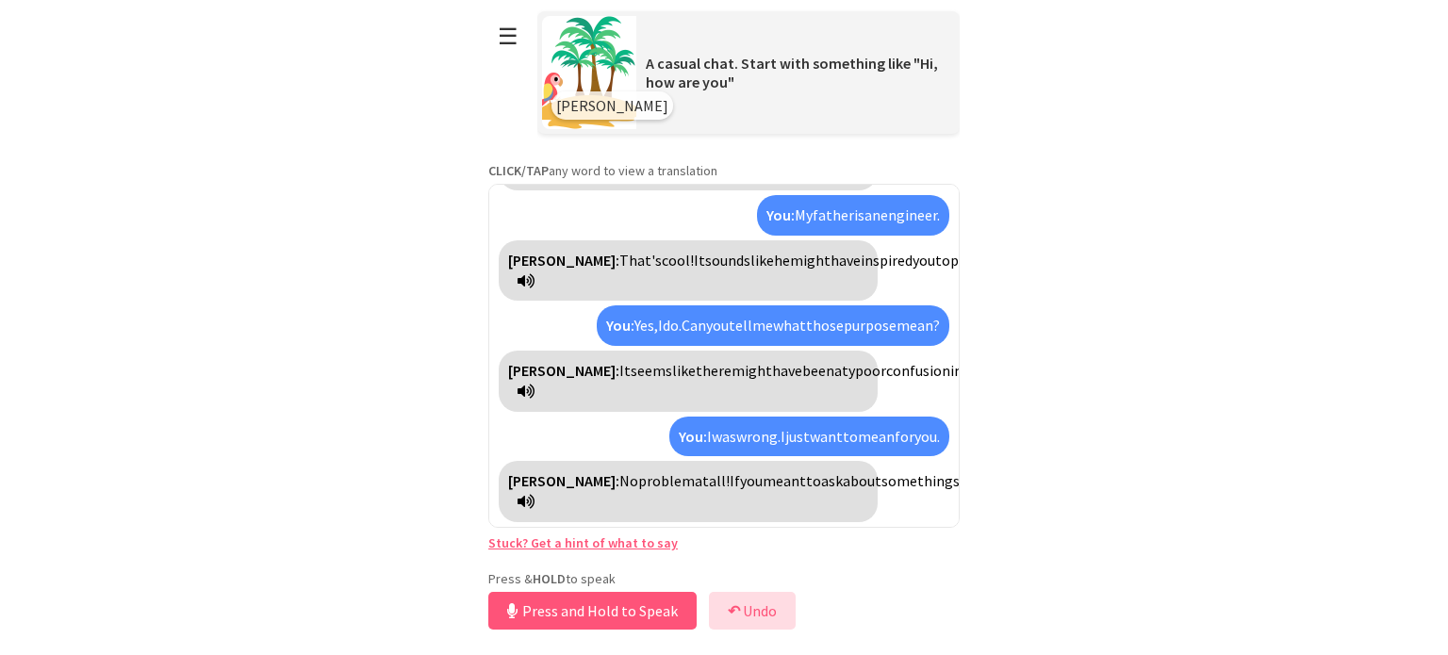
click at [754, 616] on button "↶ Undo" at bounding box center [752, 611] width 87 height 38
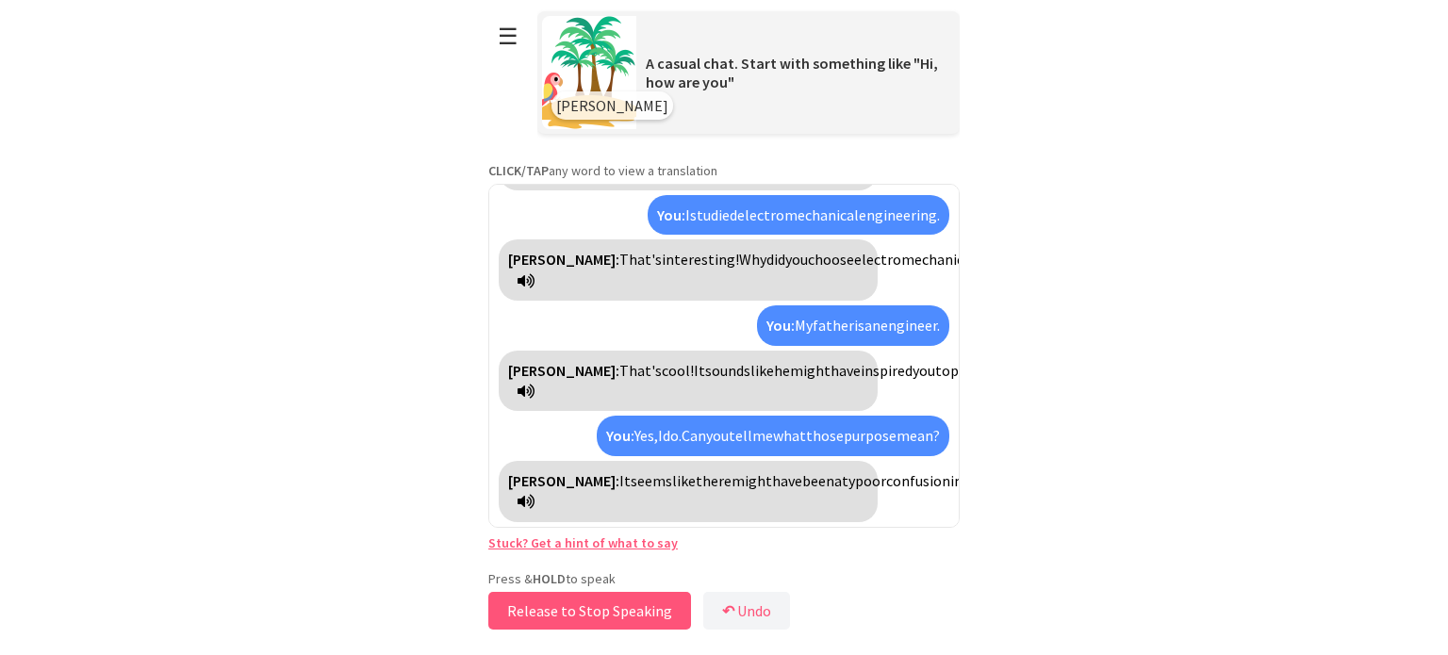
click at [651, 607] on button "Release to Stop Speaking" at bounding box center [589, 611] width 203 height 38
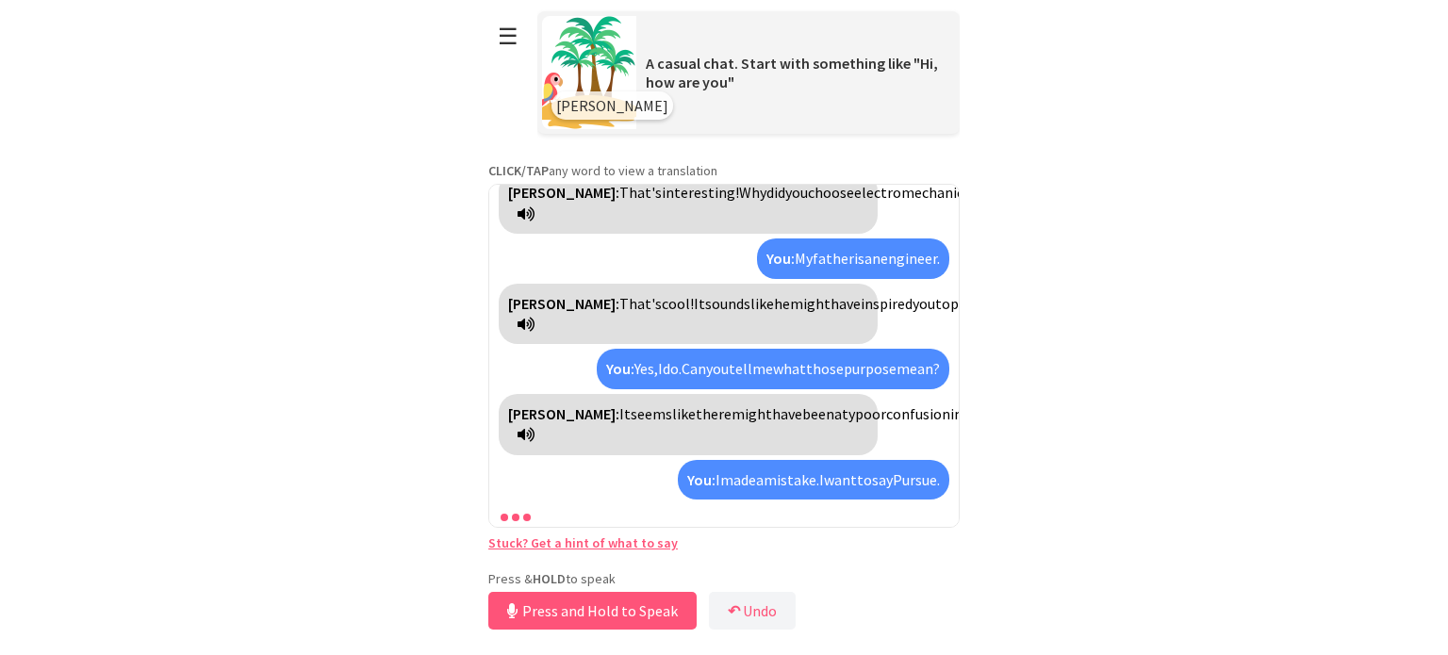
scroll to position [933, 0]
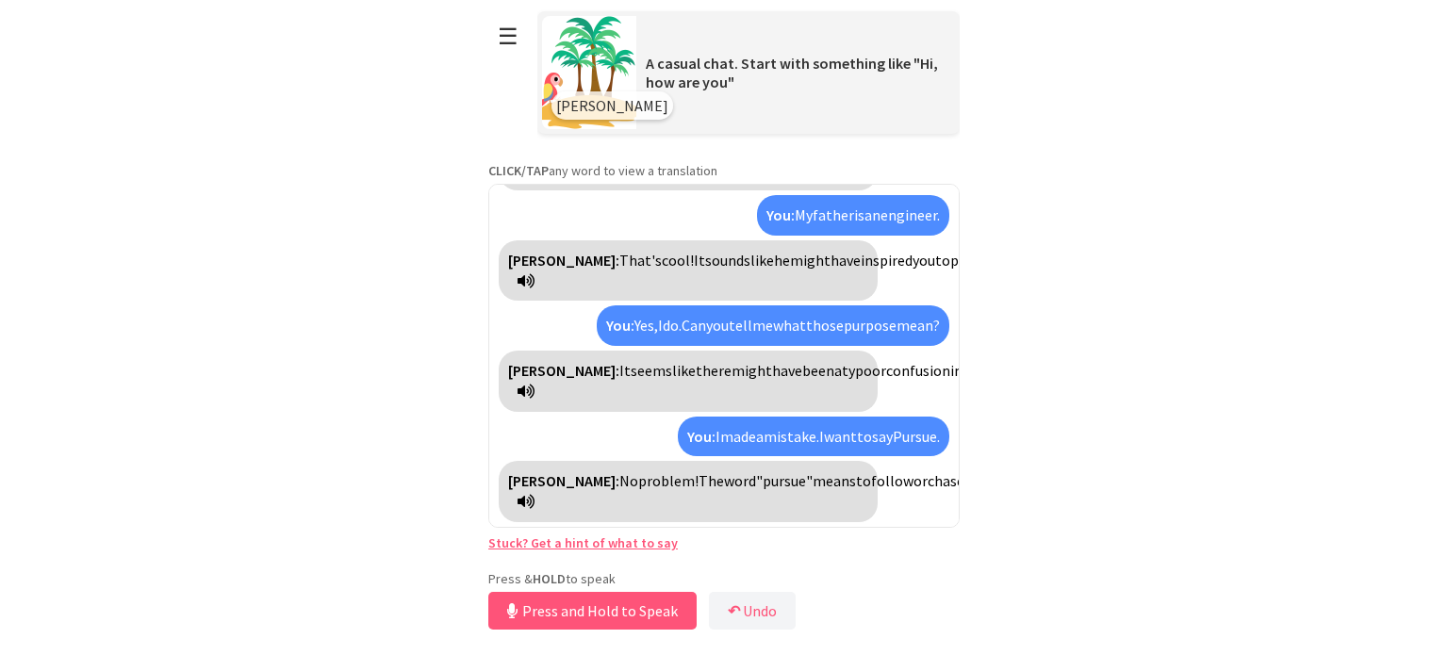
click at [618, 461] on div "[PERSON_NAME]: No problem! The word "pursue" means to follow or chase something…" at bounding box center [688, 491] width 379 height 61
drag, startPoint x: 549, startPoint y: 393, endPoint x: 599, endPoint y: 396, distance: 50.1
click at [1277, 471] on span "broader" at bounding box center [1302, 480] width 51 height 19
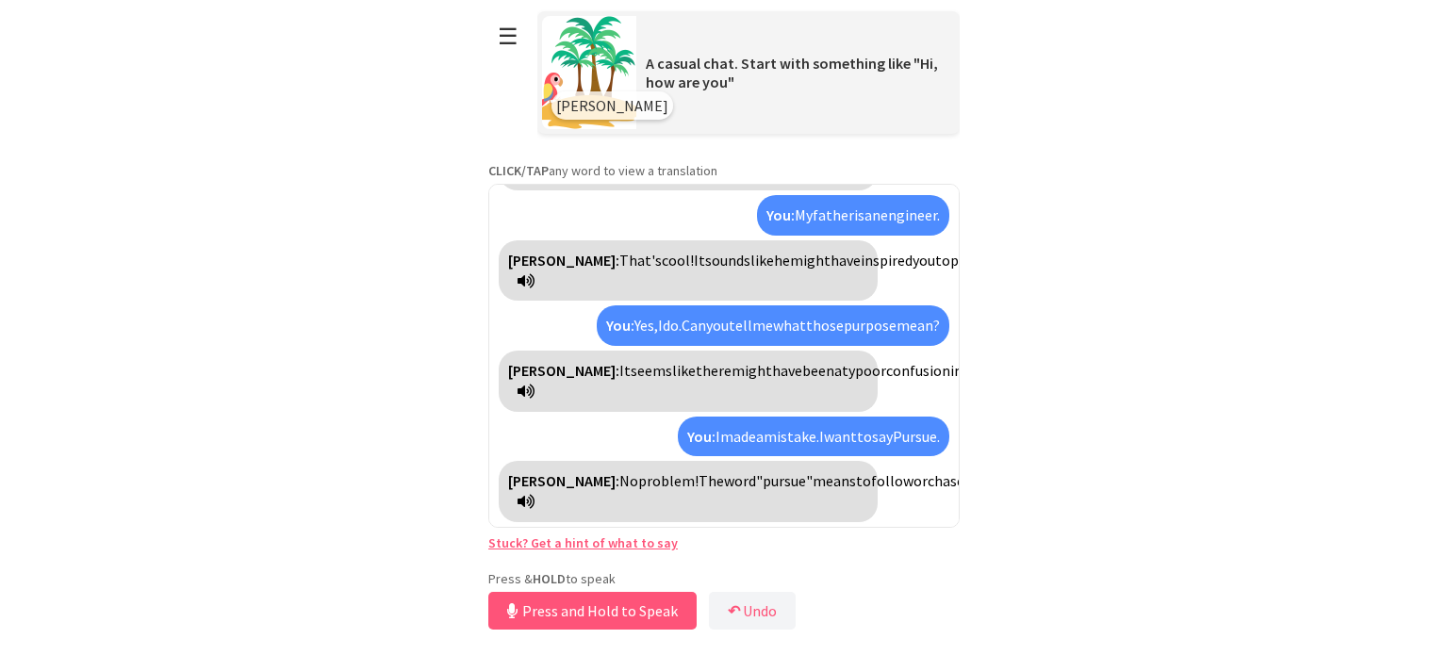
drag, startPoint x: 548, startPoint y: 394, endPoint x: 590, endPoint y: 397, distance: 42.5
click at [590, 461] on div "[PERSON_NAME]: No problem! The word "pursue" means to follow or chase something…" at bounding box center [688, 491] width 379 height 61
drag, startPoint x: 598, startPoint y: 395, endPoint x: 551, endPoint y: 396, distance: 47.2
click at [1277, 471] on span "broader" at bounding box center [1302, 480] width 51 height 19
copy span "broader"
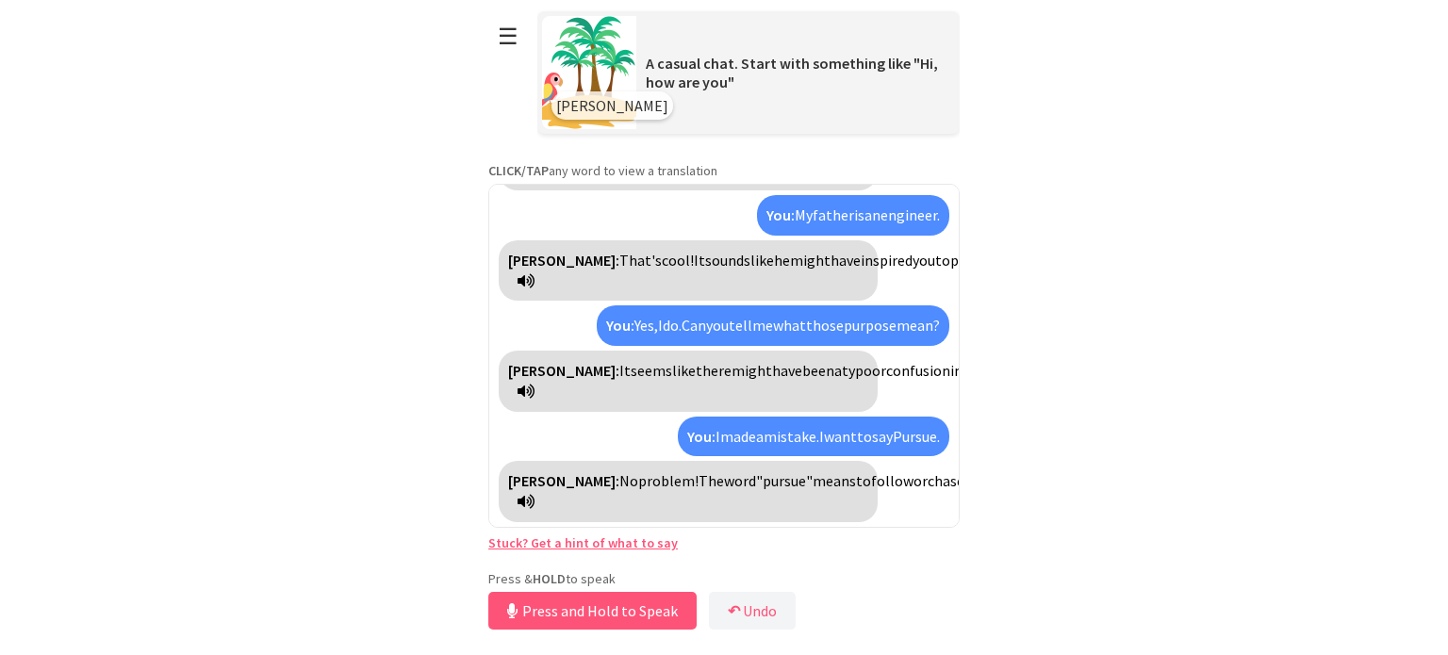
drag, startPoint x: 762, startPoint y: 397, endPoint x: 809, endPoint y: 397, distance: 47.1
copy span "actively"
drag, startPoint x: 520, startPoint y: 418, endPoint x: 636, endPoint y: 423, distance: 115.2
click at [636, 461] on div "[PERSON_NAME]: No problem! The word "pursue" means to follow or chase something…" at bounding box center [688, 491] width 379 height 61
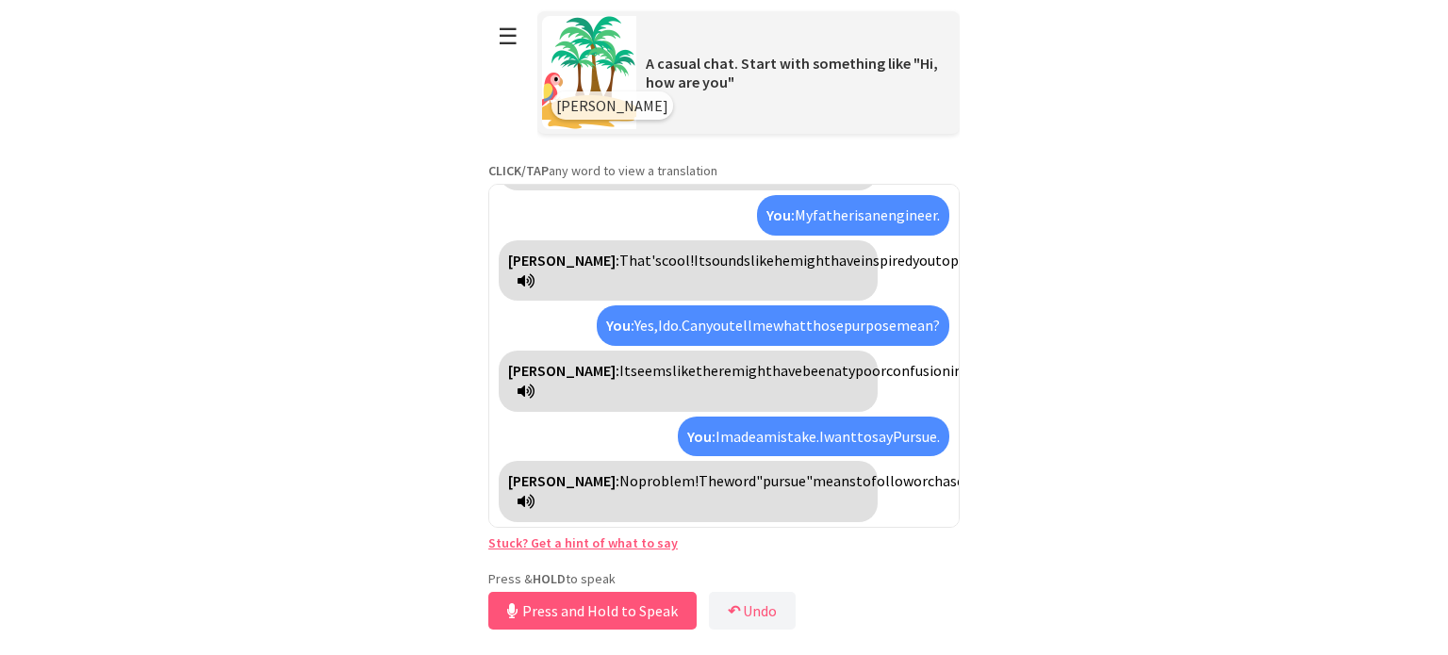
copy div "accomplish a goal"
click at [635, 598] on button "Release to Stop Speaking" at bounding box center [589, 611] width 203 height 38
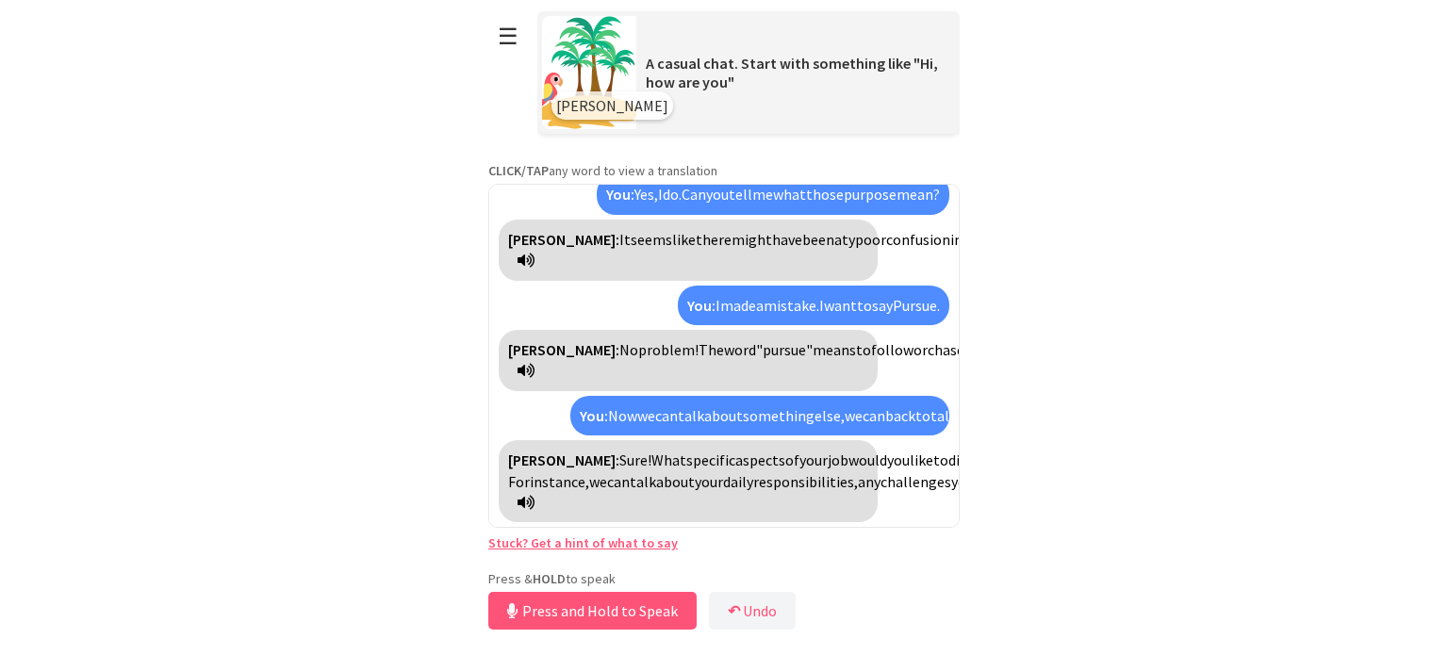
scroll to position [1106, 0]
drag, startPoint x: 635, startPoint y: 598, endPoint x: 641, endPoint y: 570, distance: 29.0
click at [641, 570] on div "Press & HOLD to speak Release to Stop Speaking ↶ Undo Save No voice detected. H…" at bounding box center [723, 602] width 471 height 64
click at [624, 614] on button "Release to Stop Speaking" at bounding box center [589, 611] width 203 height 38
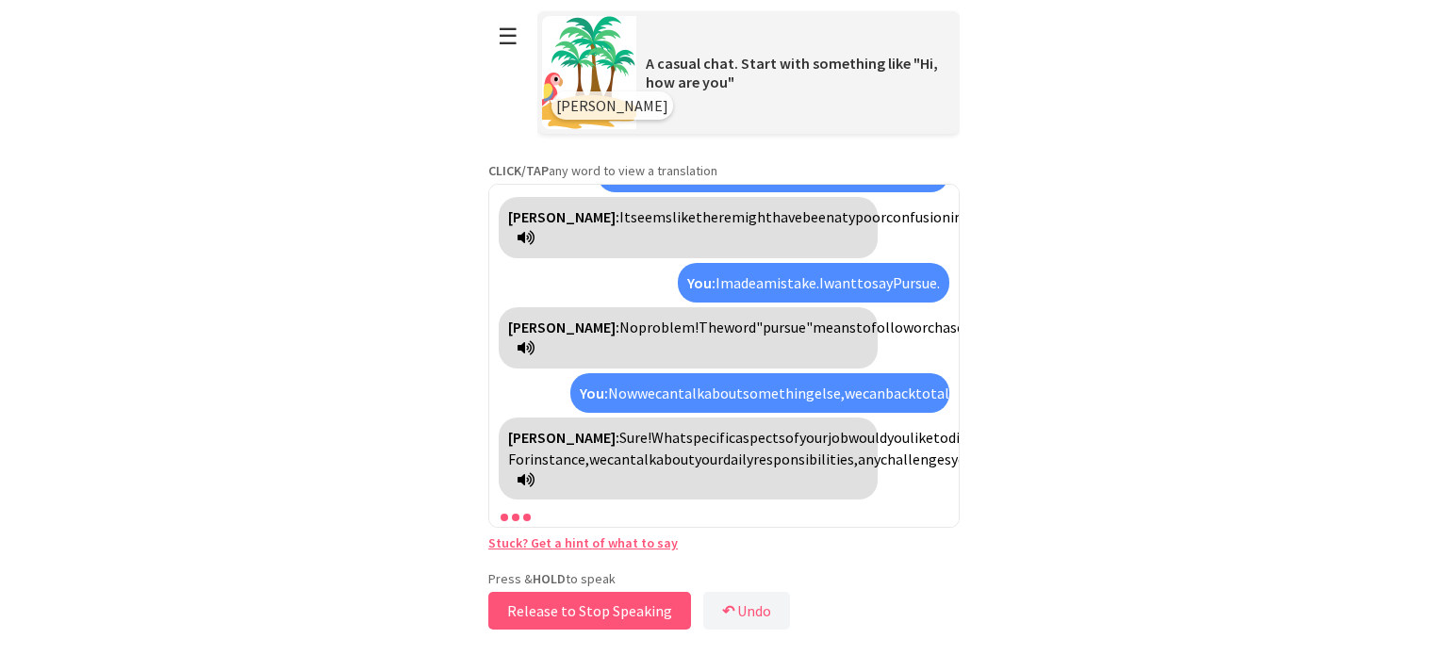
scroll to position [1216, 0]
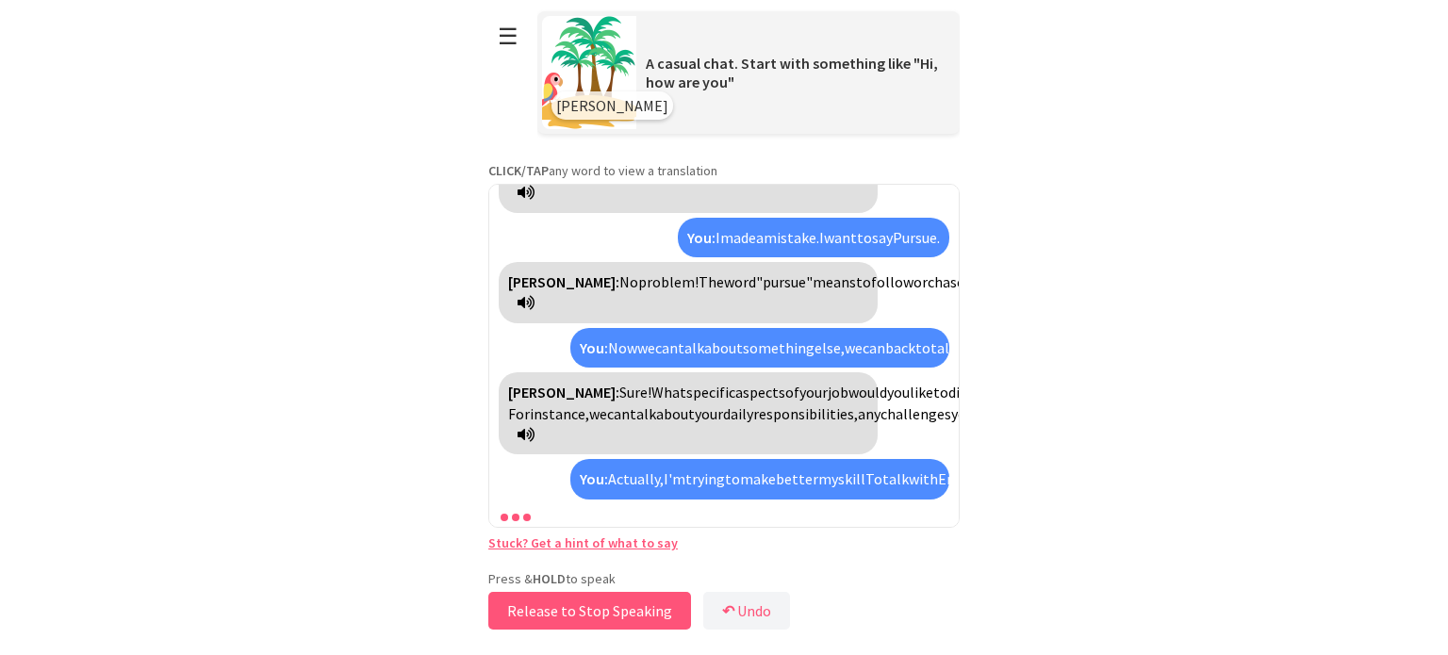
click at [624, 614] on button "Release to Stop Speaking" at bounding box center [589, 611] width 203 height 38
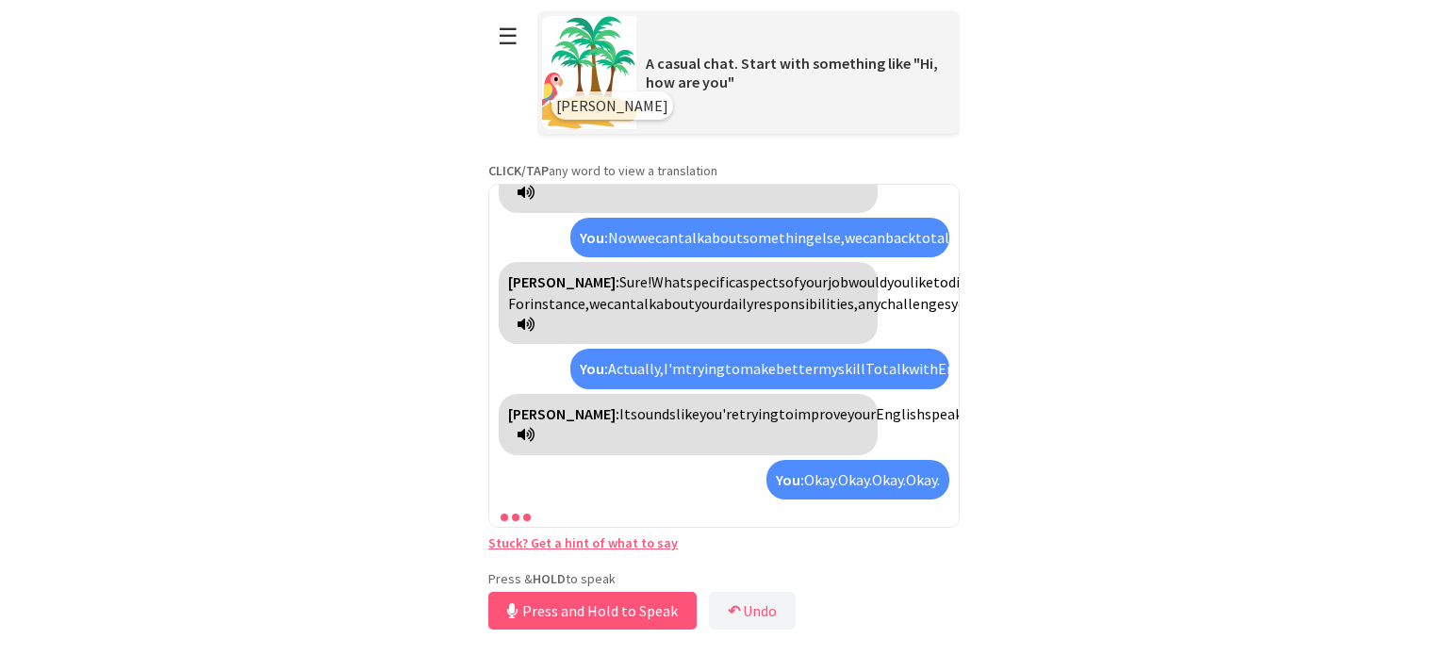
scroll to position [1475, 0]
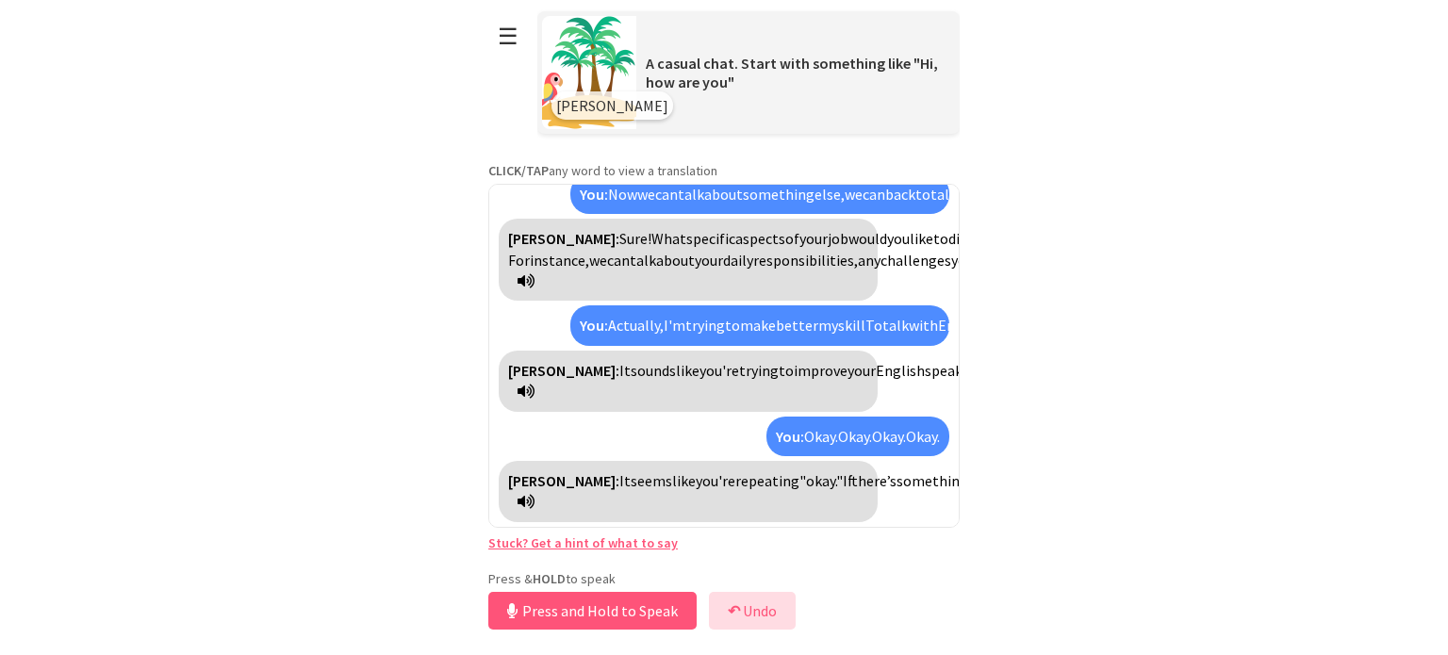
click at [756, 607] on button "↶ Undo" at bounding box center [752, 611] width 87 height 38
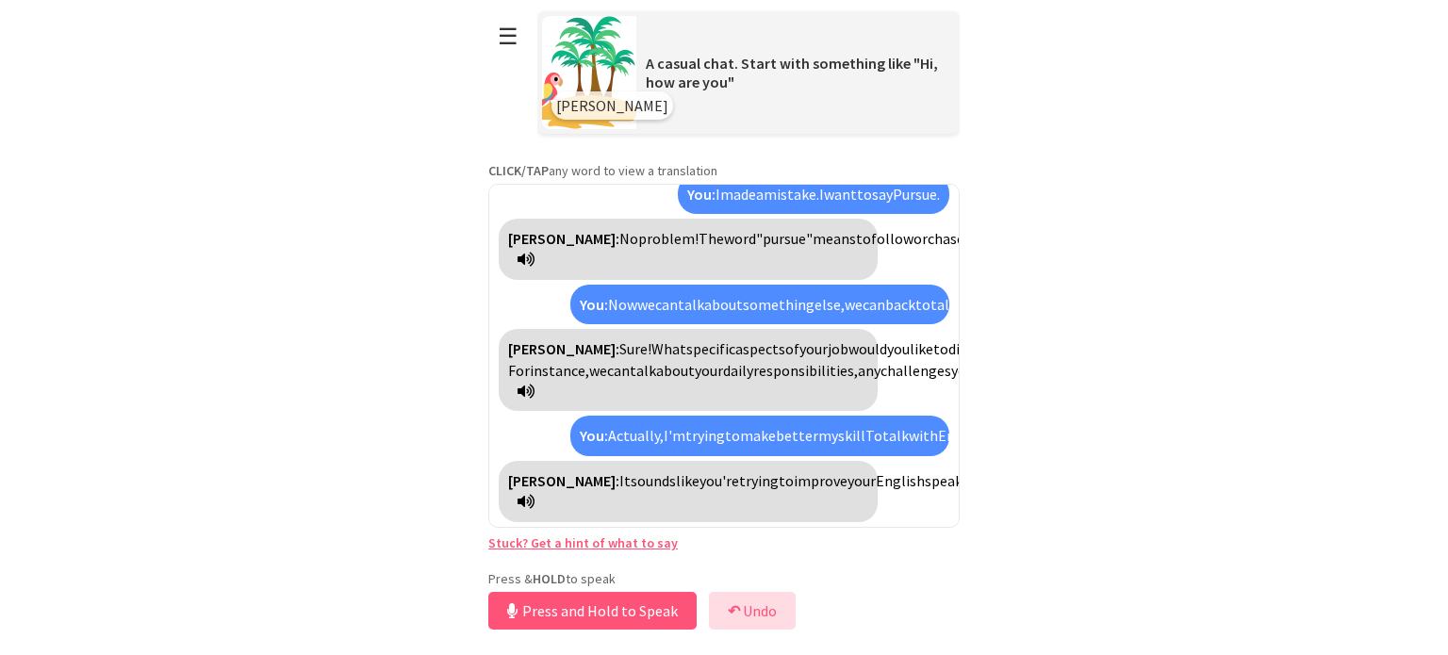
scroll to position [1344, 0]
click at [527, 502] on icon at bounding box center [526, 501] width 17 height 15
click at [564, 614] on button "Release to Stop Speaking" at bounding box center [589, 611] width 203 height 38
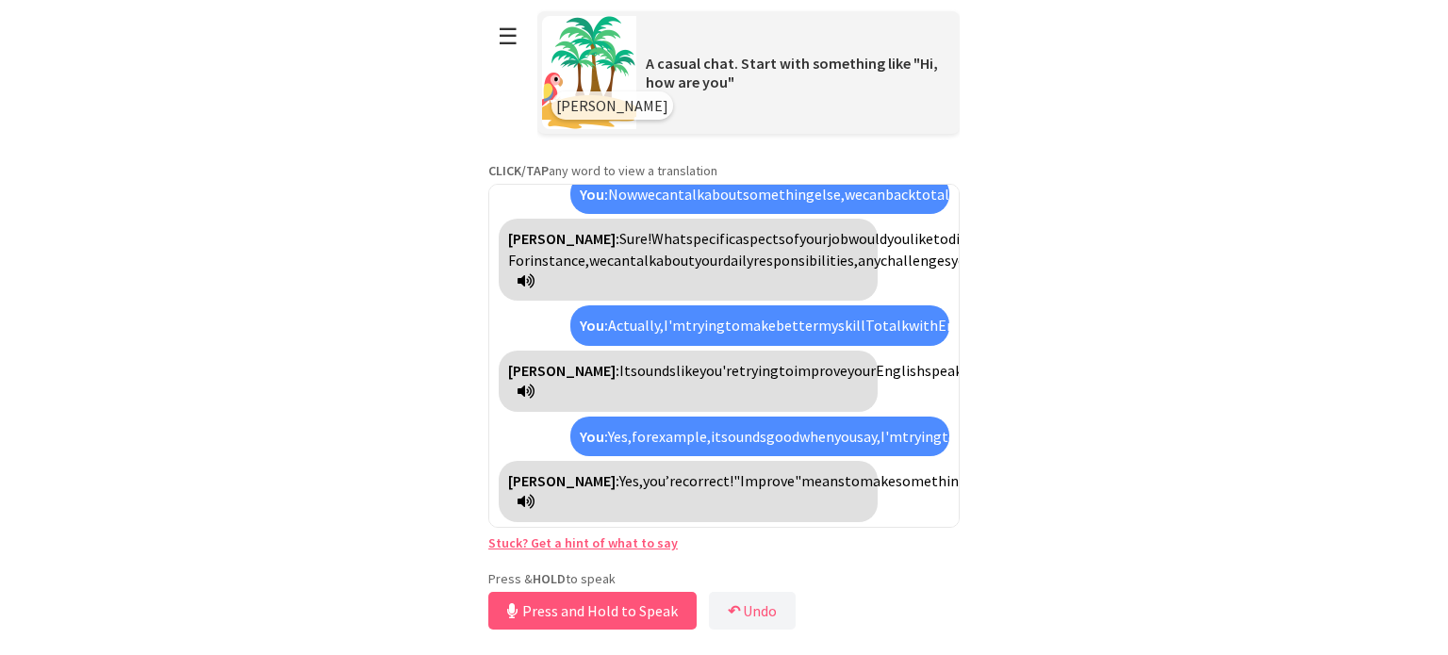
scroll to position [1602, 0]
click at [581, 585] on p "Press & HOLD to speak" at bounding box center [723, 578] width 471 height 17
click at [594, 613] on button "Release to Stop Speaking" at bounding box center [589, 611] width 203 height 38
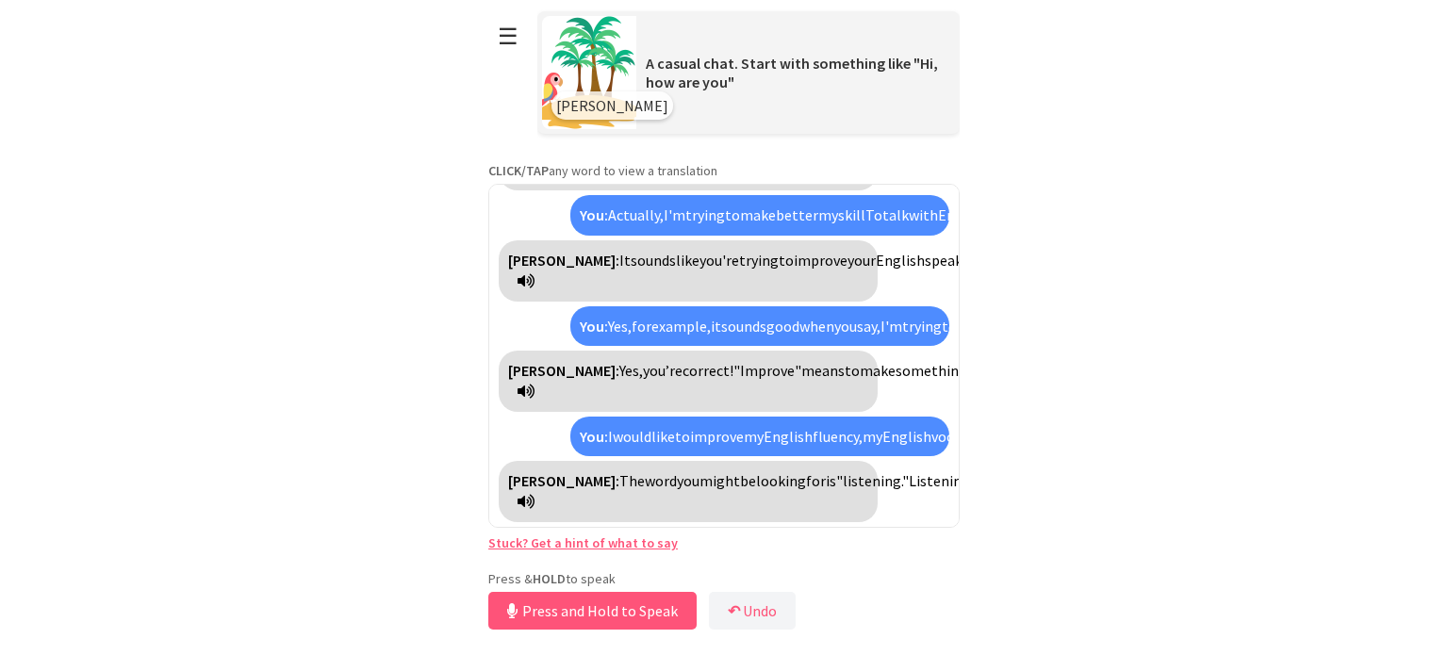
scroll to position [1860, 0]
click at [588, 615] on button "Release to Stop Speaking" at bounding box center [589, 611] width 203 height 38
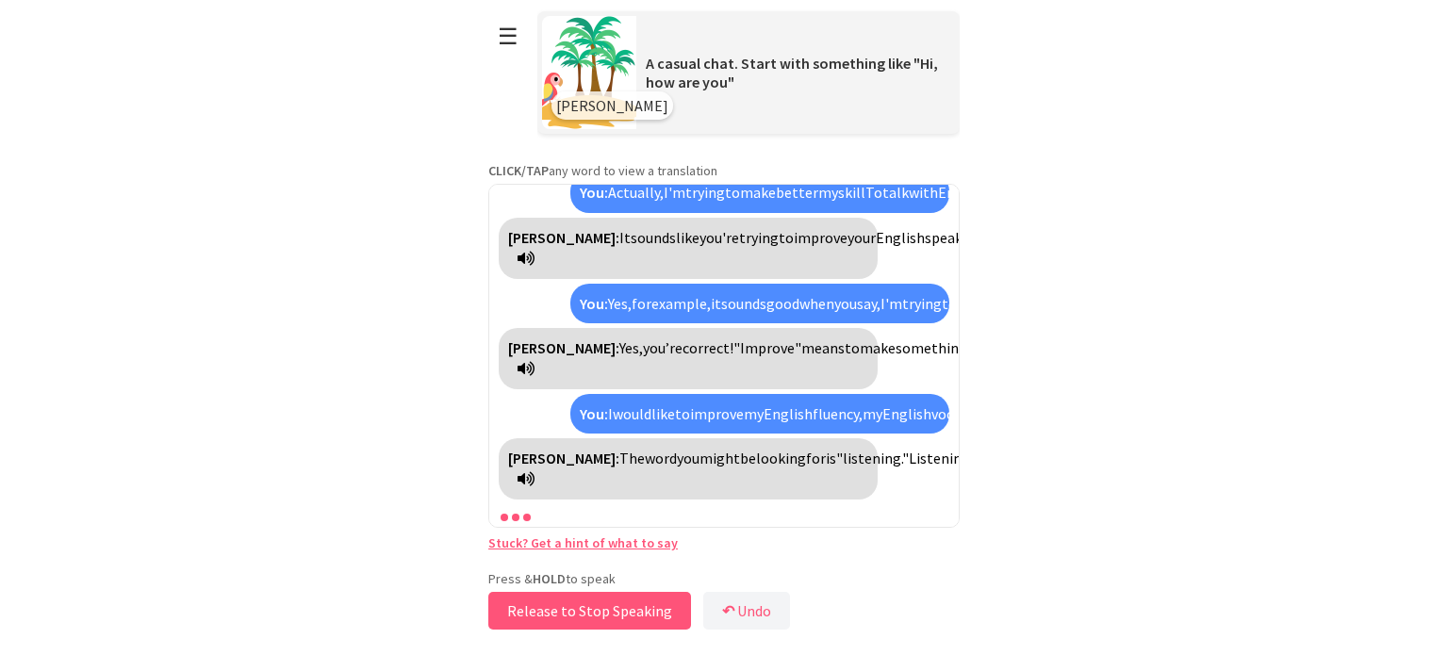
scroll to position [1906, 0]
click at [588, 615] on button "Release to Stop Speaking" at bounding box center [589, 611] width 203 height 38
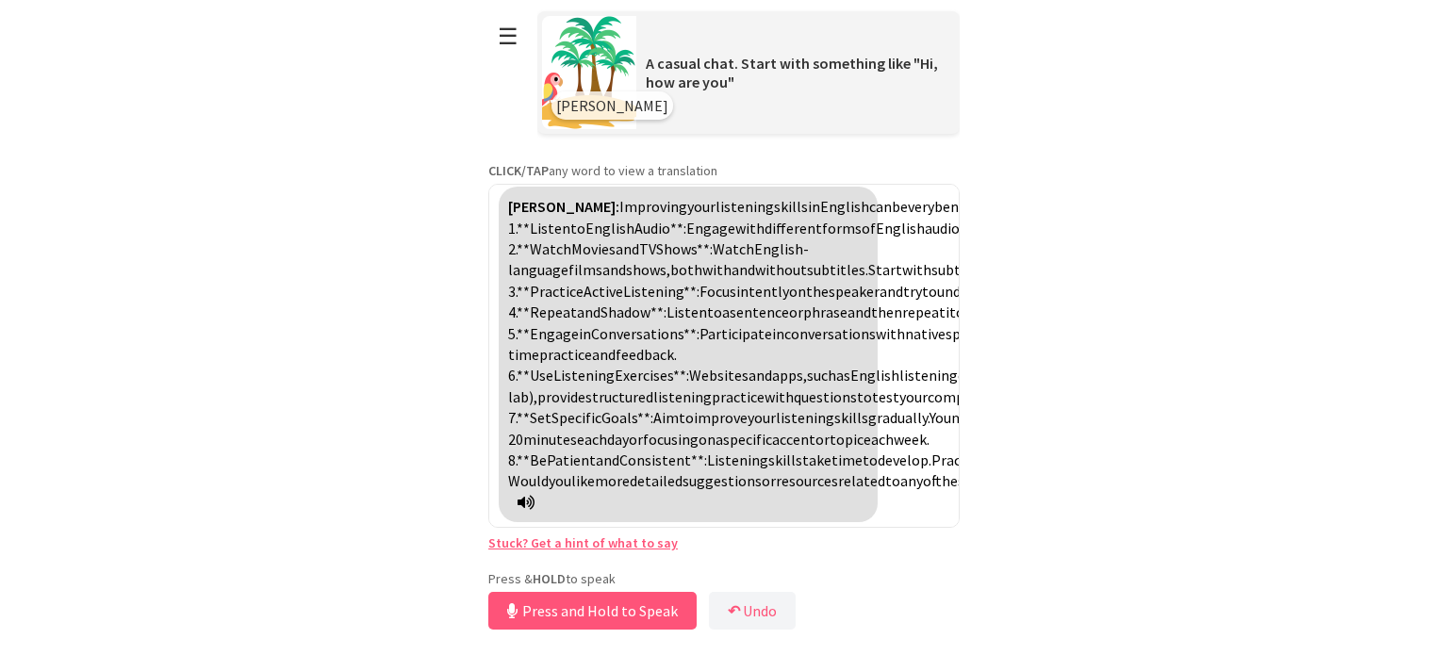
scroll to position [2690, 0]
click at [596, 603] on button "Release to Stop Speaking" at bounding box center [589, 611] width 203 height 38
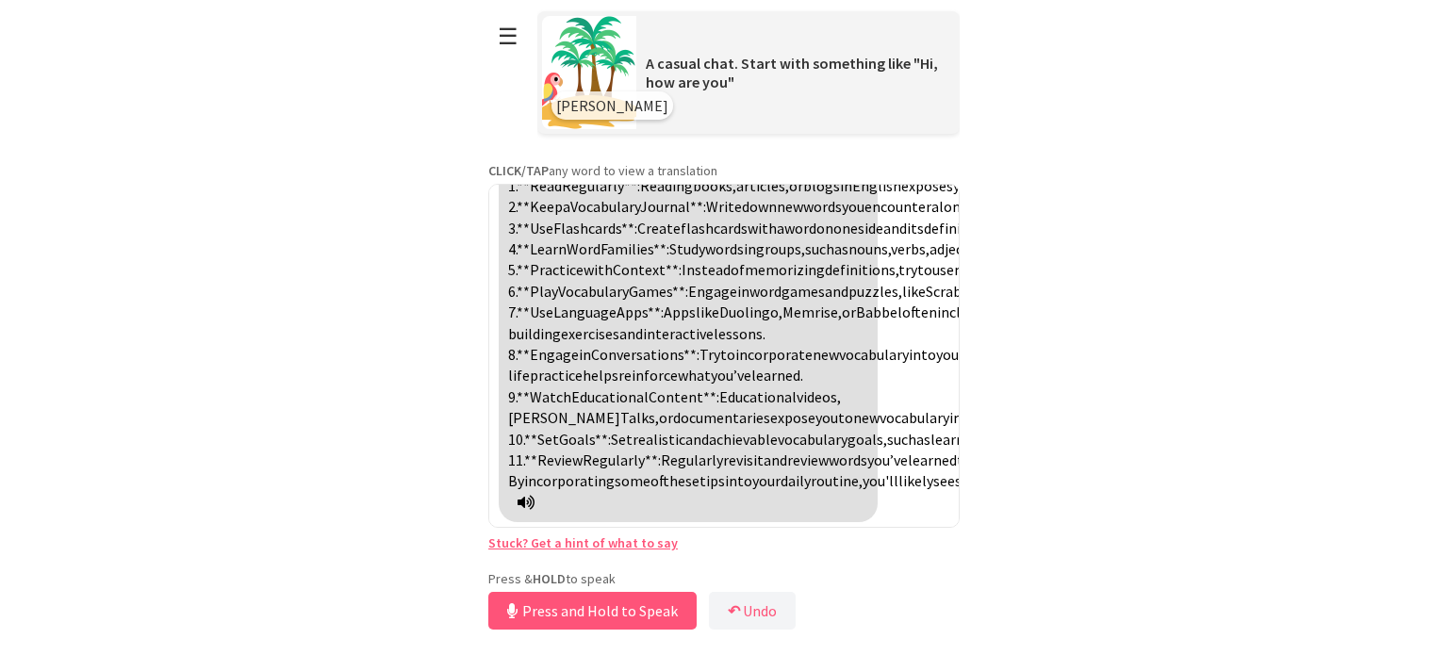
scroll to position [3604, 0]
click at [615, 606] on button "Release to Stop Speaking" at bounding box center [589, 611] width 203 height 38
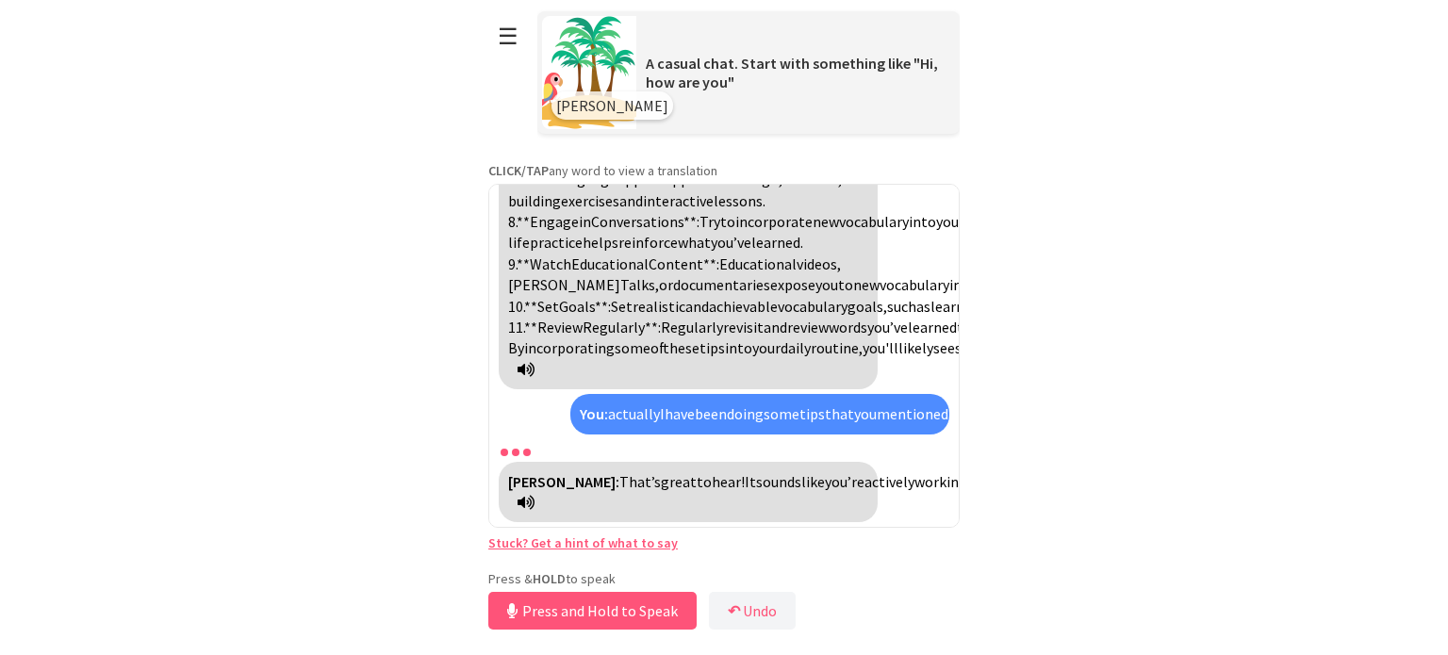
scroll to position [3904, 0]
click at [1188, 472] on span "fantastic" at bounding box center [1217, 481] width 59 height 19
click at [607, 598] on button "Release to Stop Speaking" at bounding box center [589, 611] width 203 height 38
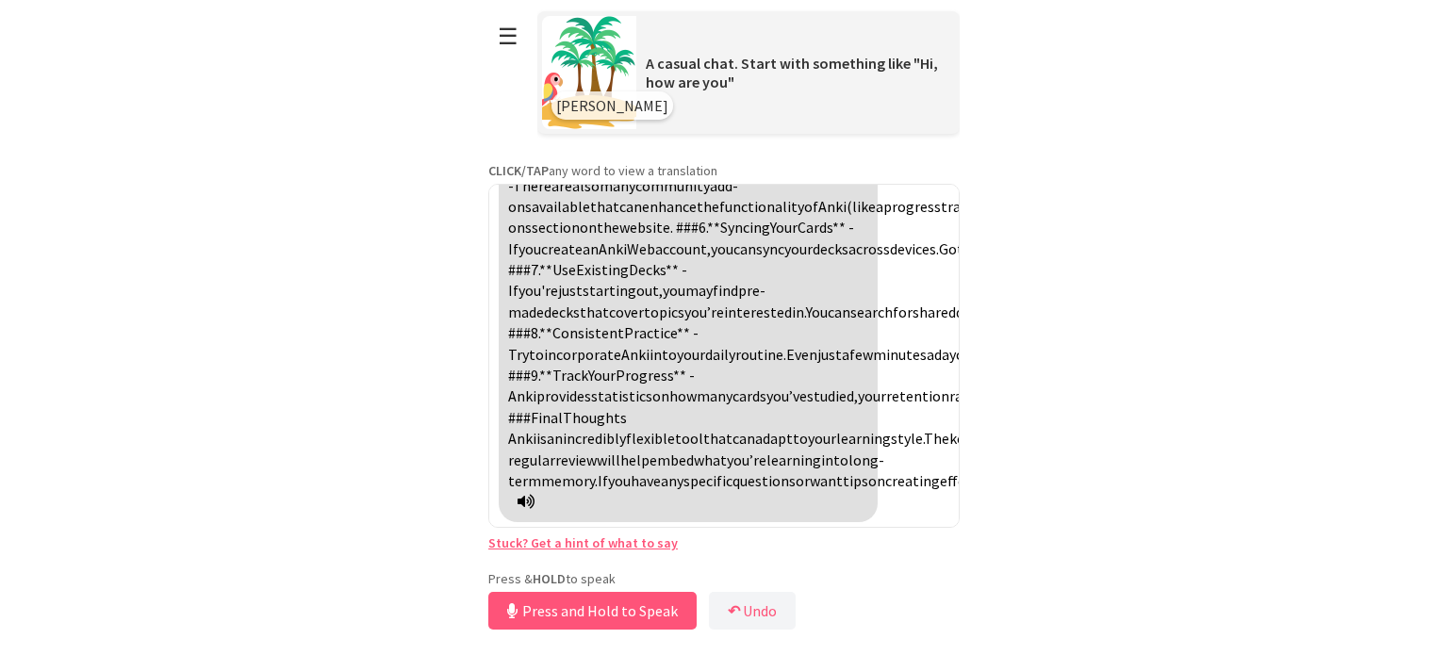
scroll to position [4741, 0]
drag, startPoint x: 673, startPoint y: 432, endPoint x: 622, endPoint y: 436, distance: 51.1
click at [642, 216] on span "enhance" at bounding box center [669, 206] width 55 height 19
copy span "enhance"
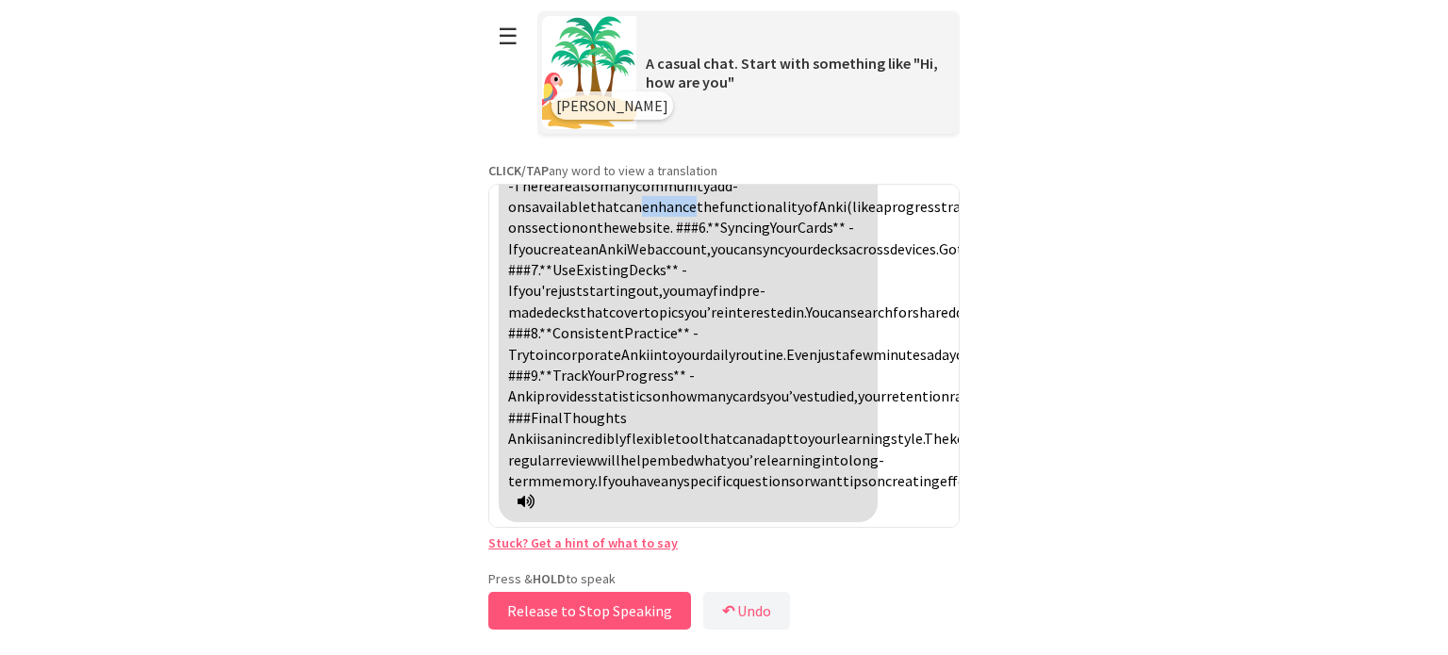
click at [585, 611] on button "Release to Stop Speaking" at bounding box center [589, 611] width 203 height 38
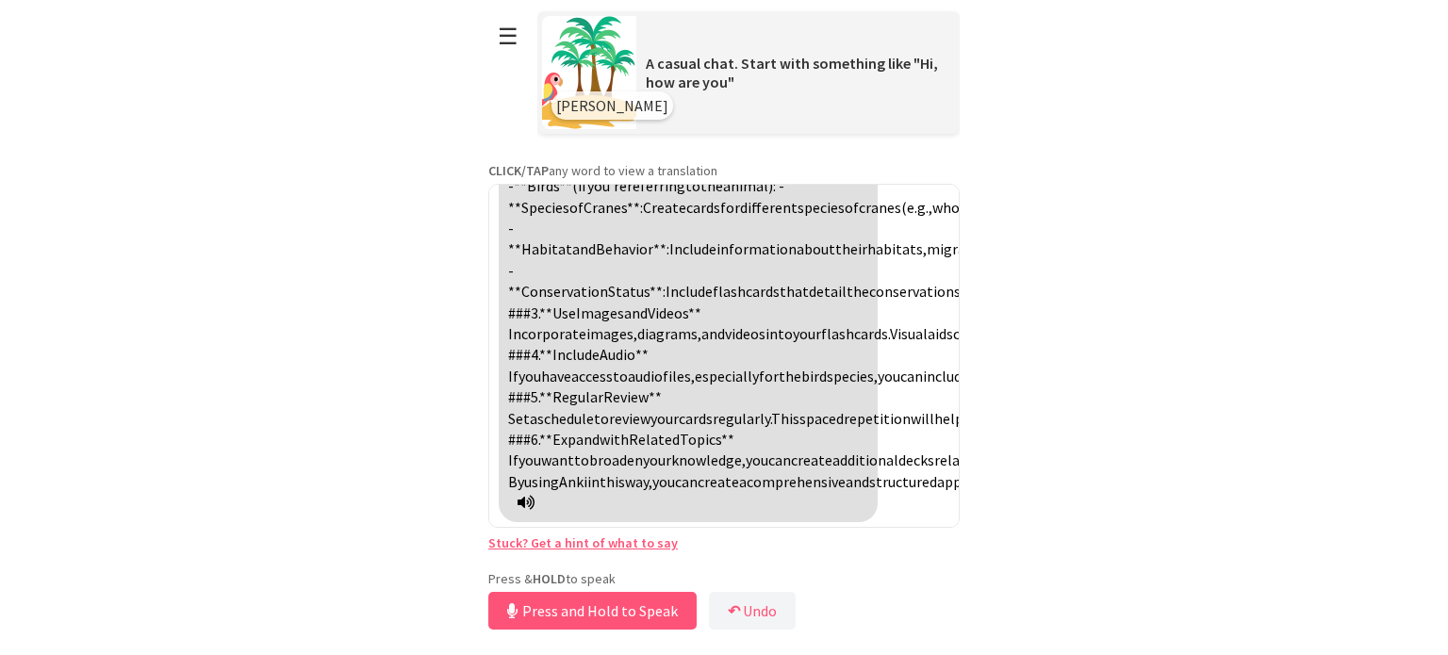
scroll to position [5470, 0]
drag, startPoint x: 630, startPoint y: 618, endPoint x: 645, endPoint y: 618, distance: 15.1
click at [645, 618] on button "Release to Stop Speaking" at bounding box center [589, 611] width 203 height 38
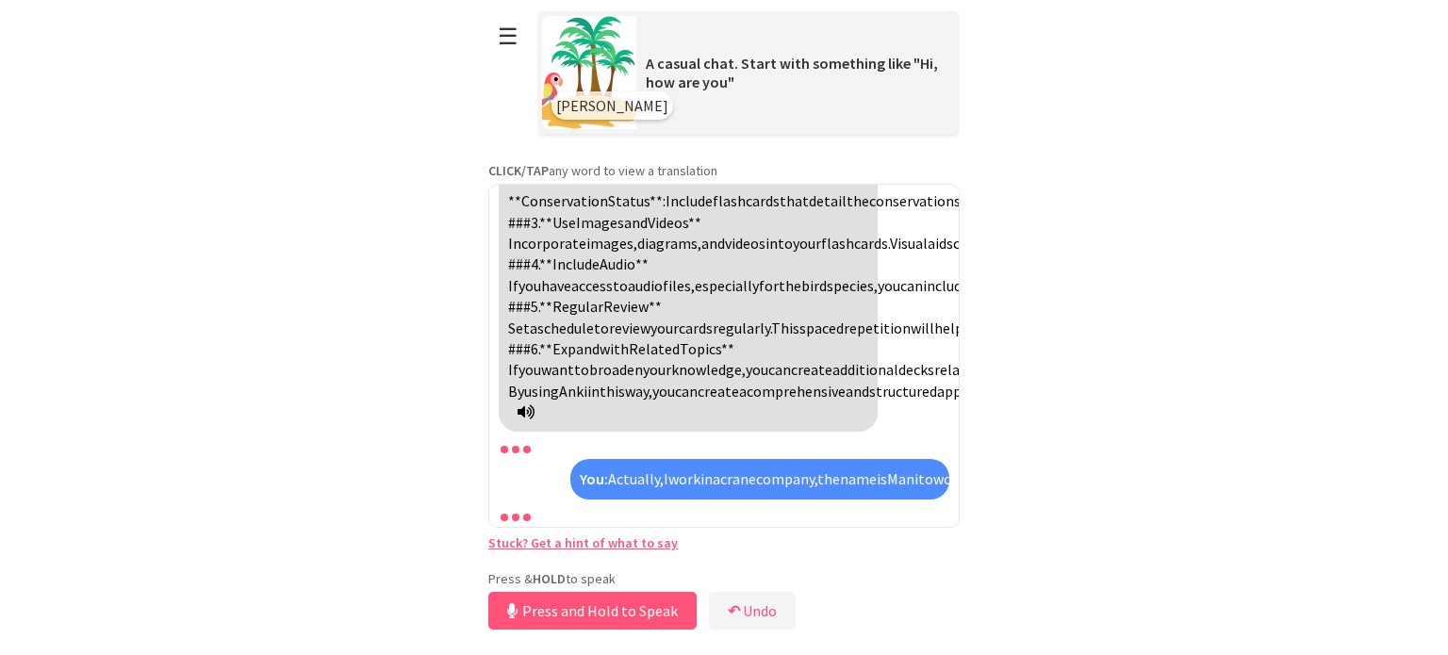
scroll to position [6263, 0]
drag, startPoint x: 666, startPoint y: 459, endPoint x: 828, endPoint y: 469, distance: 162.5
click at [828, 469] on div "You: Actually, I work in a crane company, the name is Manitowoc, so I would lik…" at bounding box center [759, 479] width 379 height 40
copy div "work in a crane company"
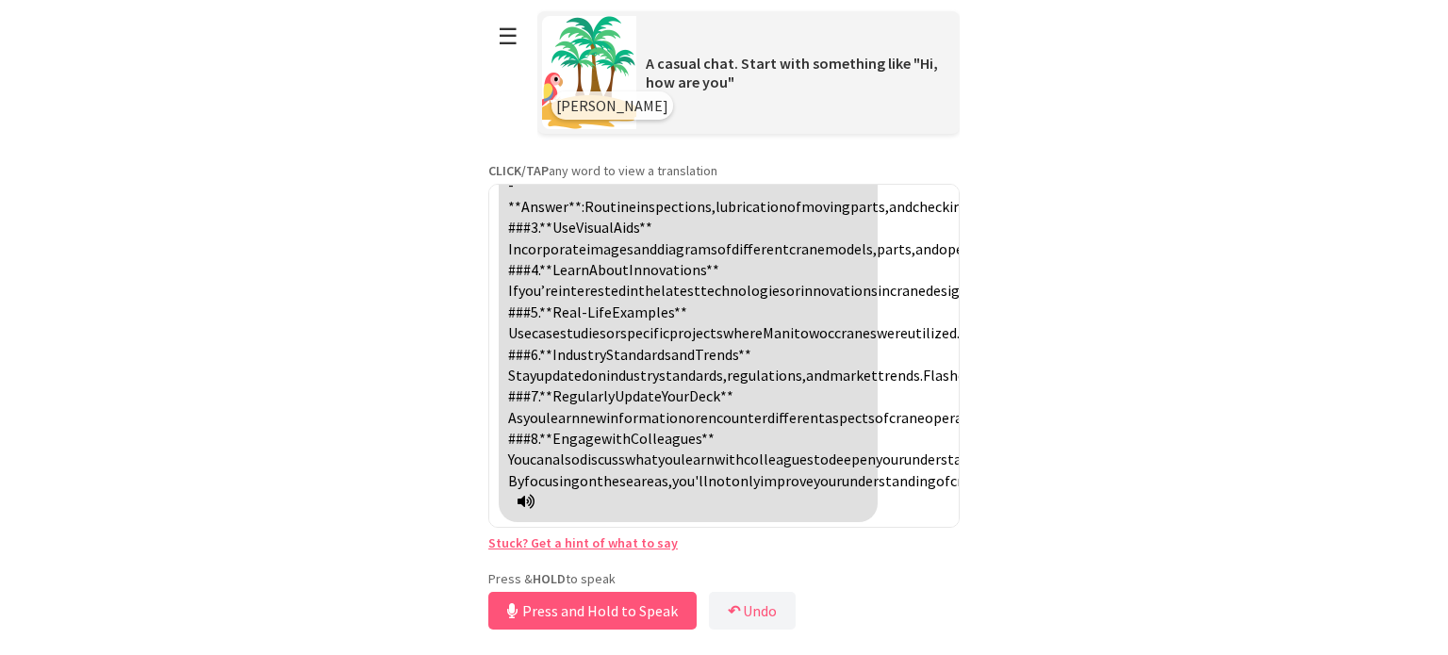
scroll to position [6457, 0]
drag, startPoint x: 693, startPoint y: 393, endPoint x: 738, endPoint y: 393, distance: 45.3
copy span "tailored"
drag, startPoint x: 636, startPoint y: 459, endPoint x: 800, endPoint y: 456, distance: 164.1
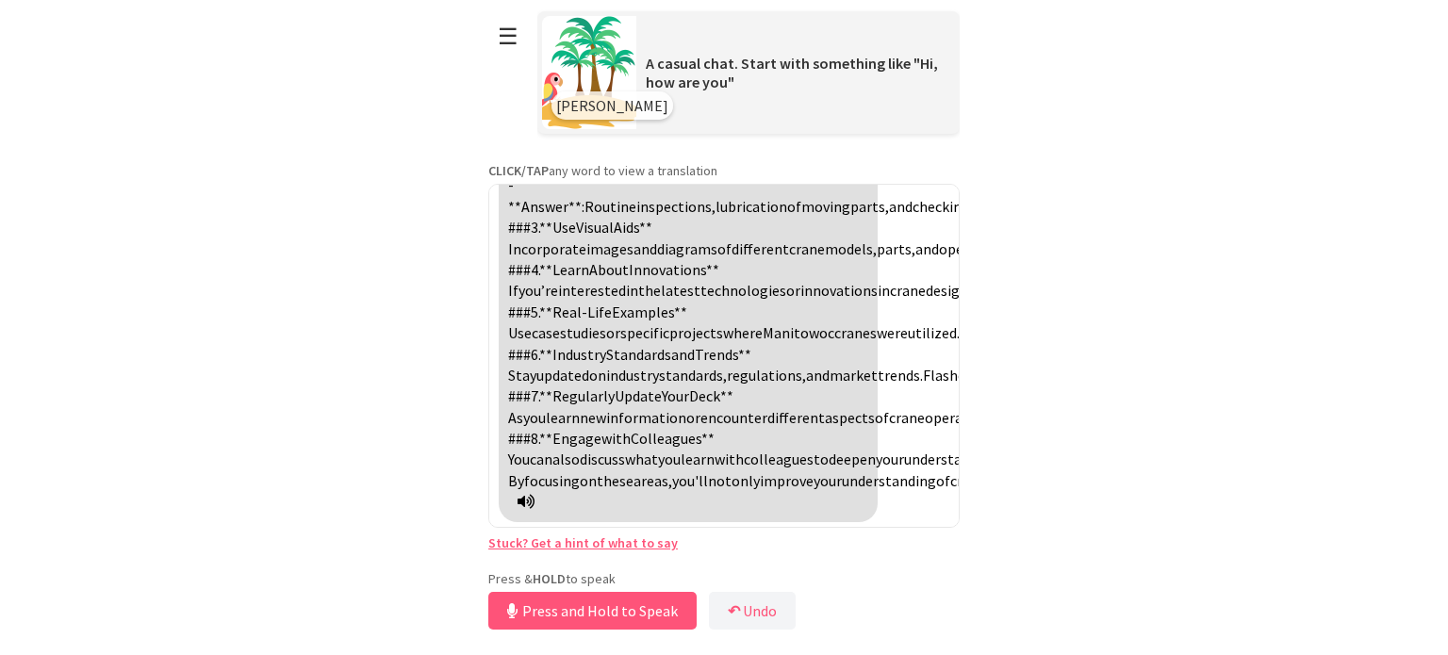
click at [800, 456] on div "[PERSON_NAME]: That's great! Working at [GEOGRAPHIC_DATA], a well-known manufac…" at bounding box center [688, 58] width 379 height 927
copy div "crane-related information."
click at [535, 501] on icon at bounding box center [526, 501] width 17 height 15
click at [535, 503] on icon at bounding box center [526, 501] width 17 height 15
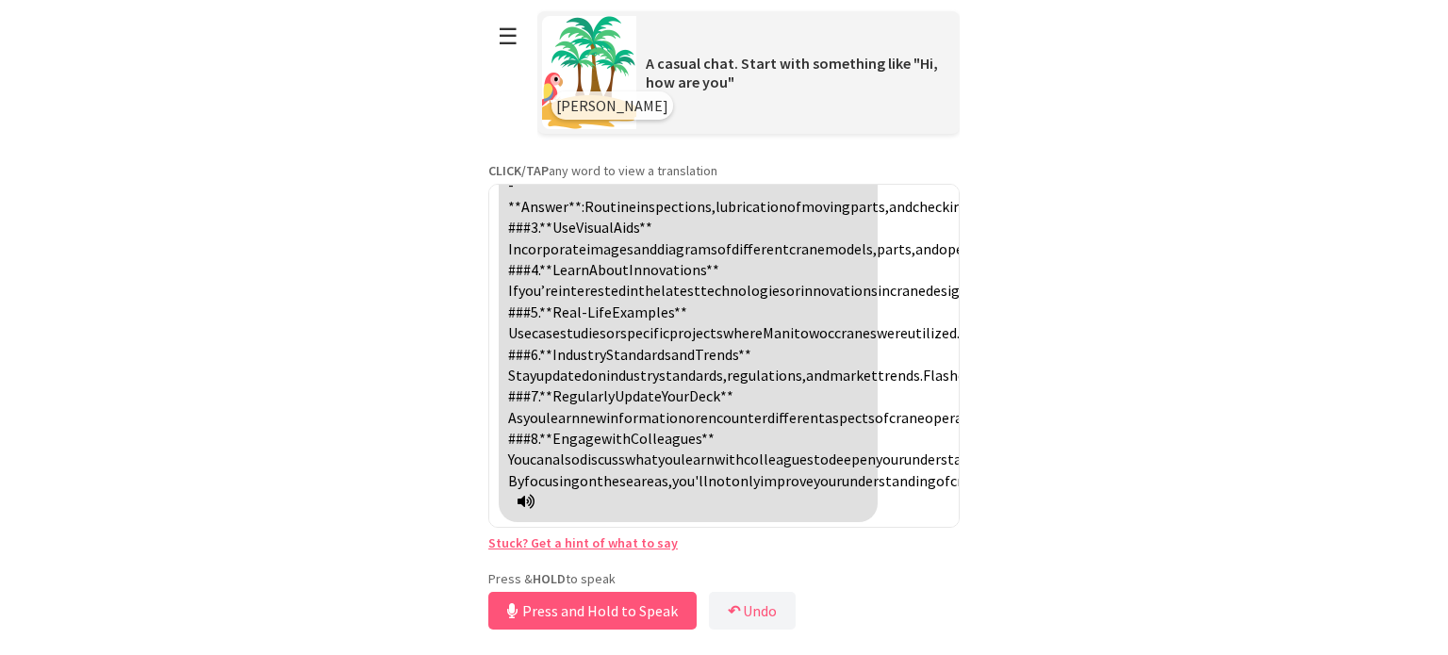
click at [535, 504] on icon at bounding box center [526, 501] width 17 height 15
click at [937, 338] on div "[PERSON_NAME]: Hi, how are you? You: Hi, I'm fine and you? [PERSON_NAME]: I'm g…" at bounding box center [723, 356] width 471 height 344
click at [669, 603] on button "Release to Stop Speaking" at bounding box center [589, 611] width 203 height 38
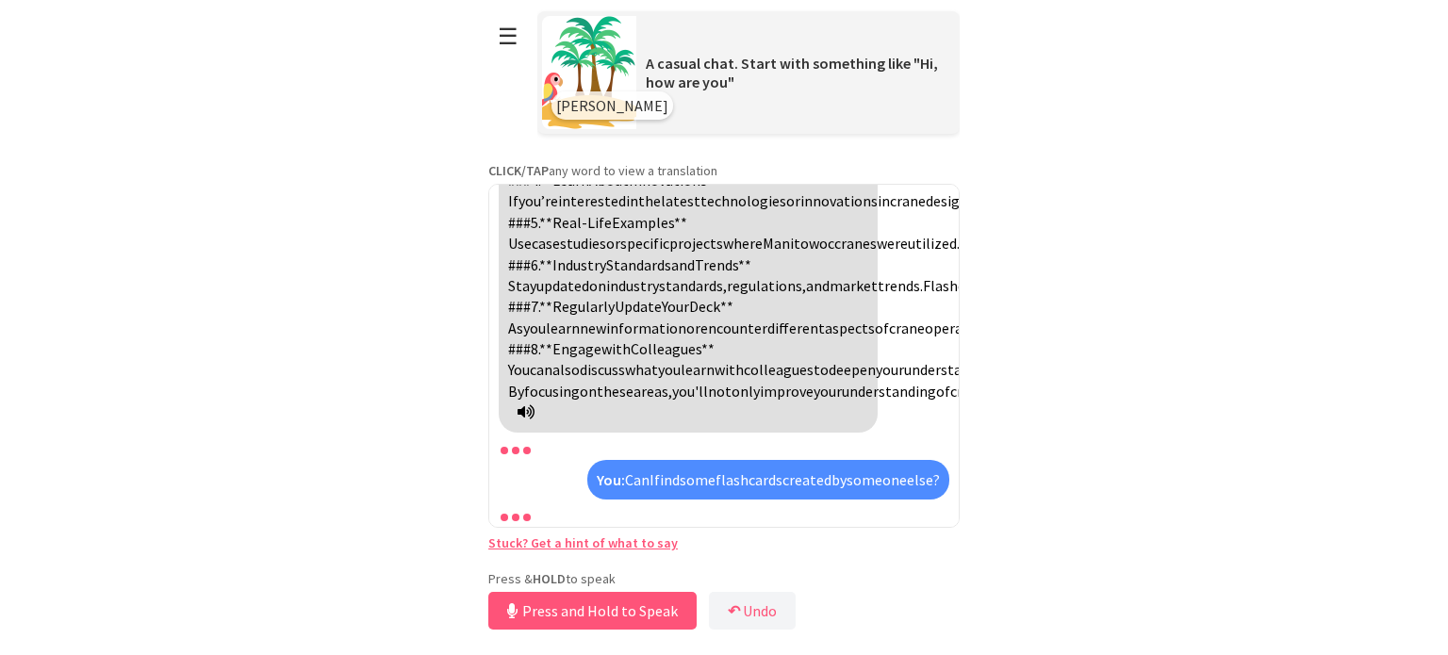
scroll to position [7598, 0]
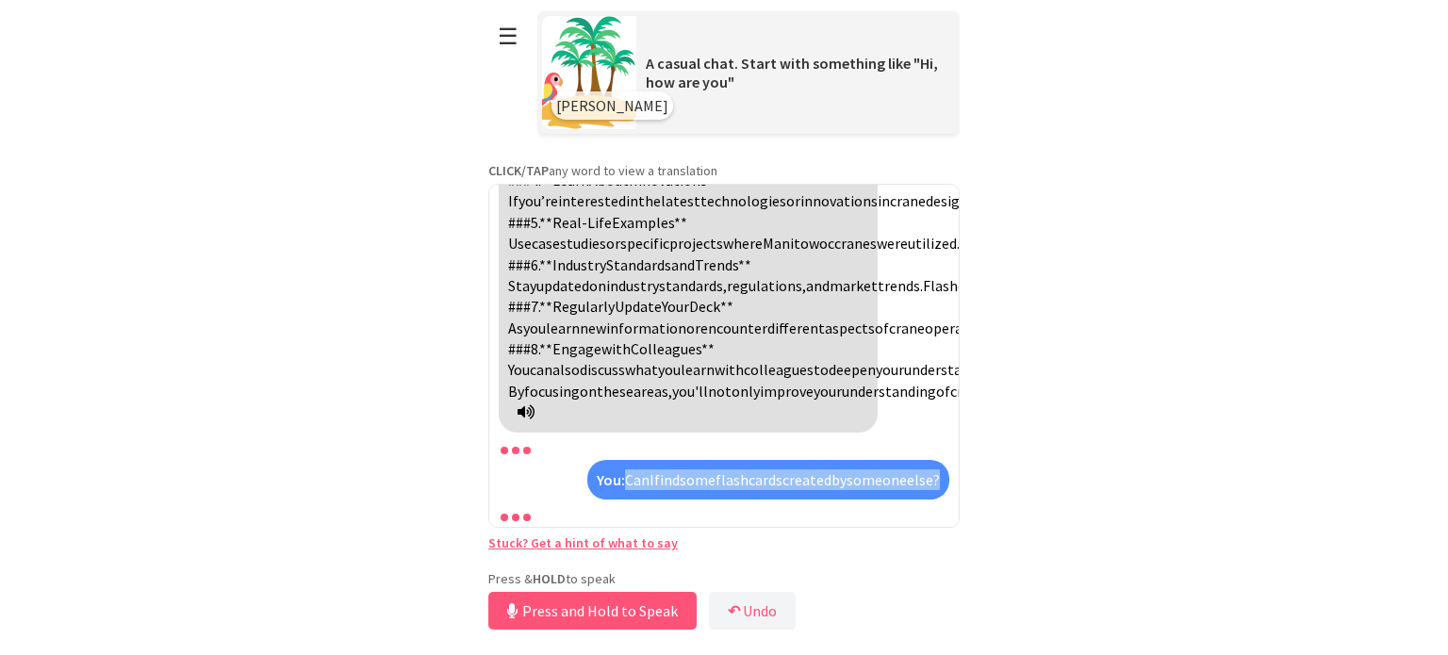
drag, startPoint x: 606, startPoint y: 459, endPoint x: 622, endPoint y: 484, distance: 29.3
click at [622, 484] on div "You: Can I find some flashcards created by someone else?" at bounding box center [768, 480] width 362 height 40
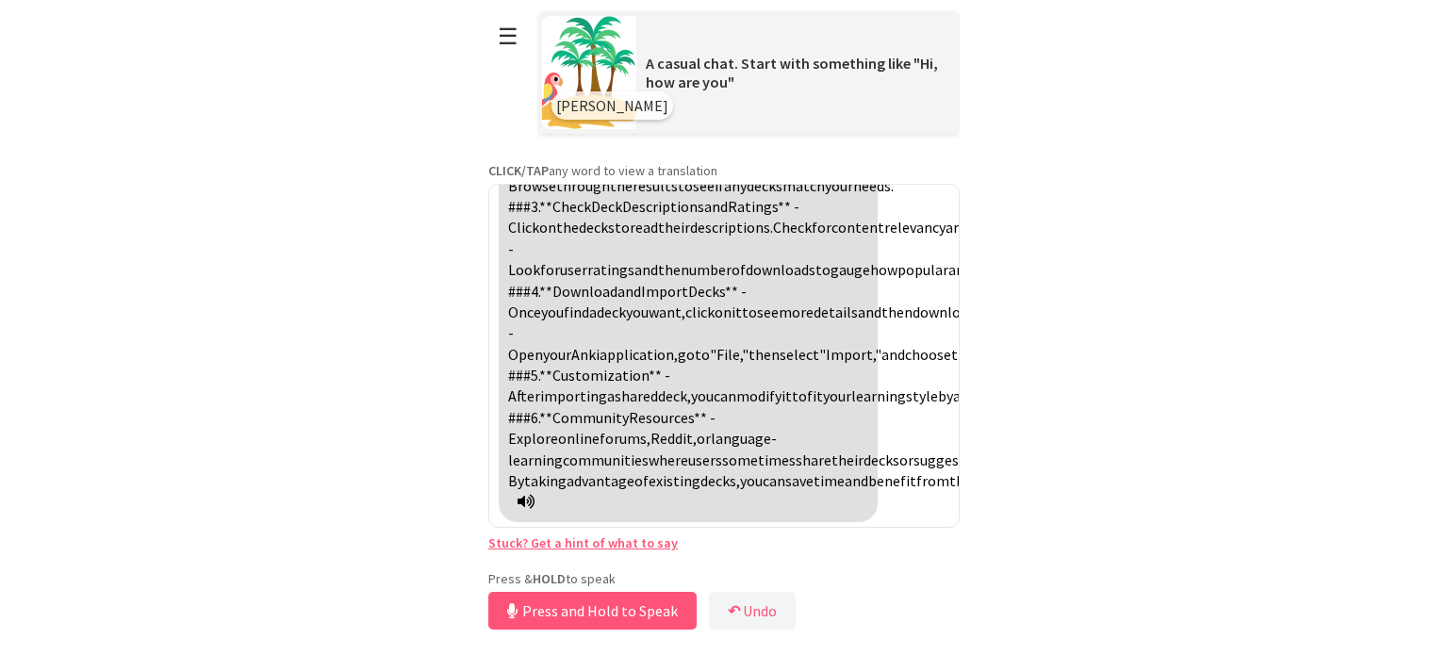
scroll to position [8296, 0]
drag, startPoint x: 624, startPoint y: 460, endPoint x: 747, endPoint y: 500, distance: 128.8
click at [747, 500] on div "[PERSON_NAME]: Yes, you can find pre-made flashcards created by other users on …" at bounding box center [688, 248] width 379 height 547
drag, startPoint x: 652, startPoint y: 380, endPoint x: 558, endPoint y: 380, distance: 94.3
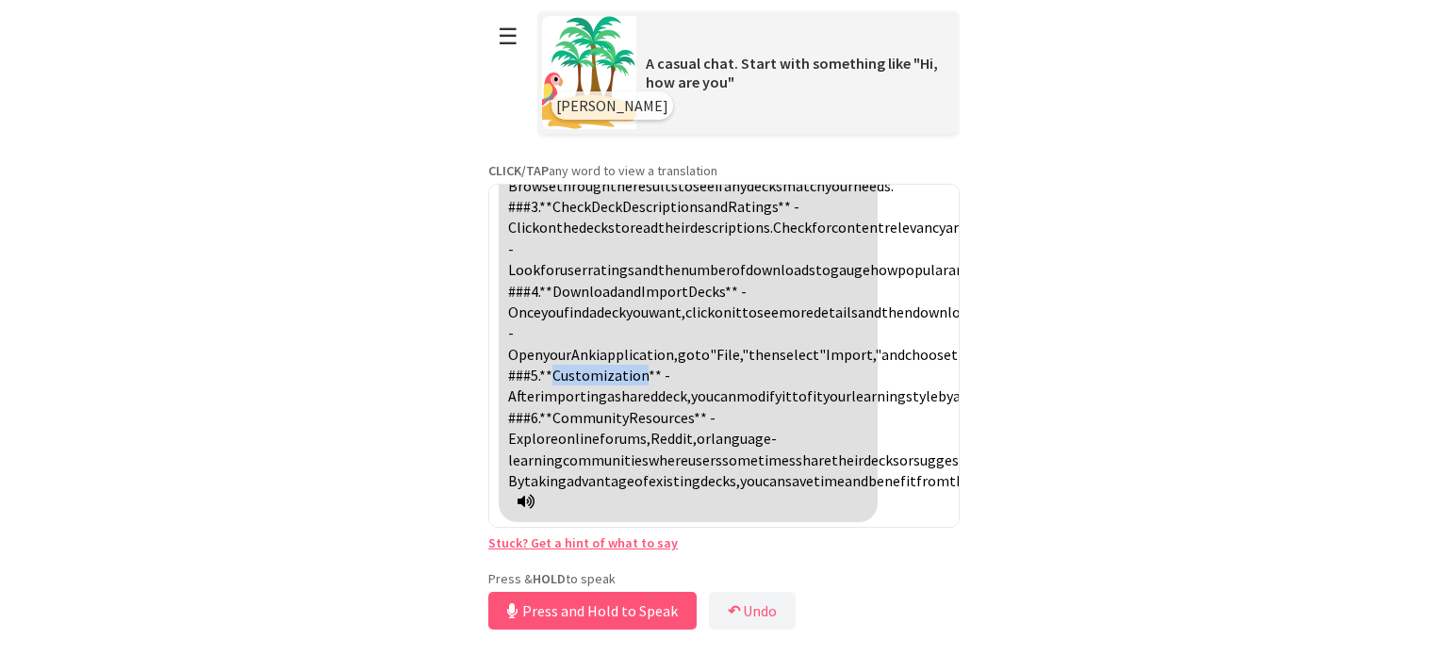
click at [558, 380] on span "**Customization**" at bounding box center [600, 375] width 123 height 19
copy span "Customization"
click at [535, 500] on icon at bounding box center [526, 501] width 17 height 15
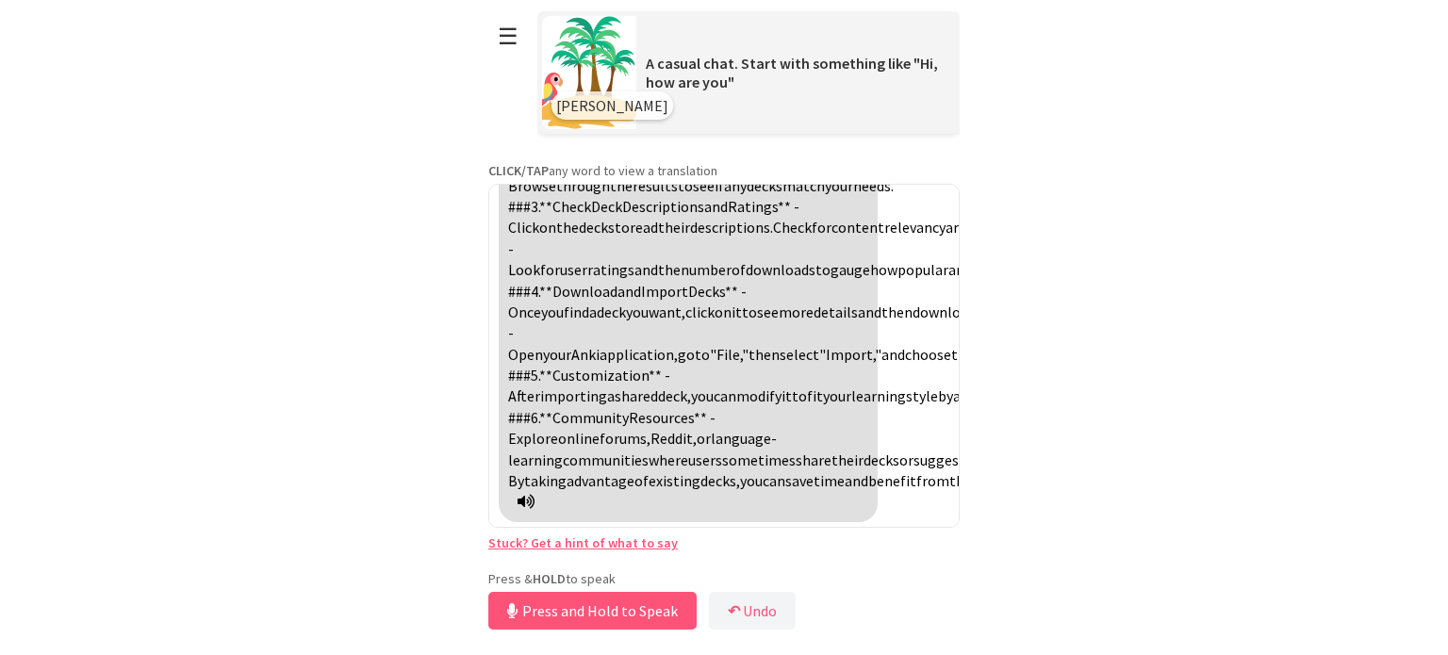
drag, startPoint x: 650, startPoint y: 355, endPoint x: 411, endPoint y: 384, distance: 240.3
click at [411, 384] on html "**********" at bounding box center [724, 327] width 1448 height 655
click at [1367, 451] on span "training" at bounding box center [1393, 460] width 53 height 19
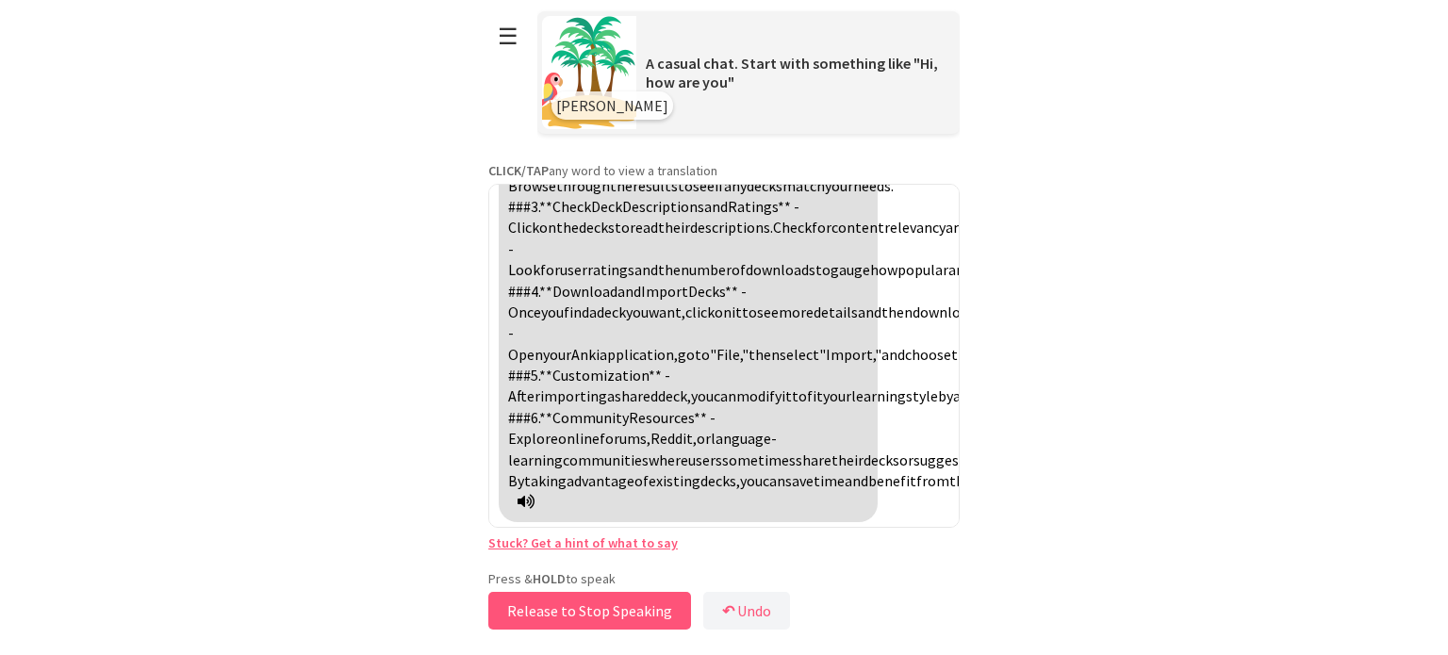
click at [620, 604] on button "Release to Stop Speaking" at bounding box center [589, 611] width 203 height 38
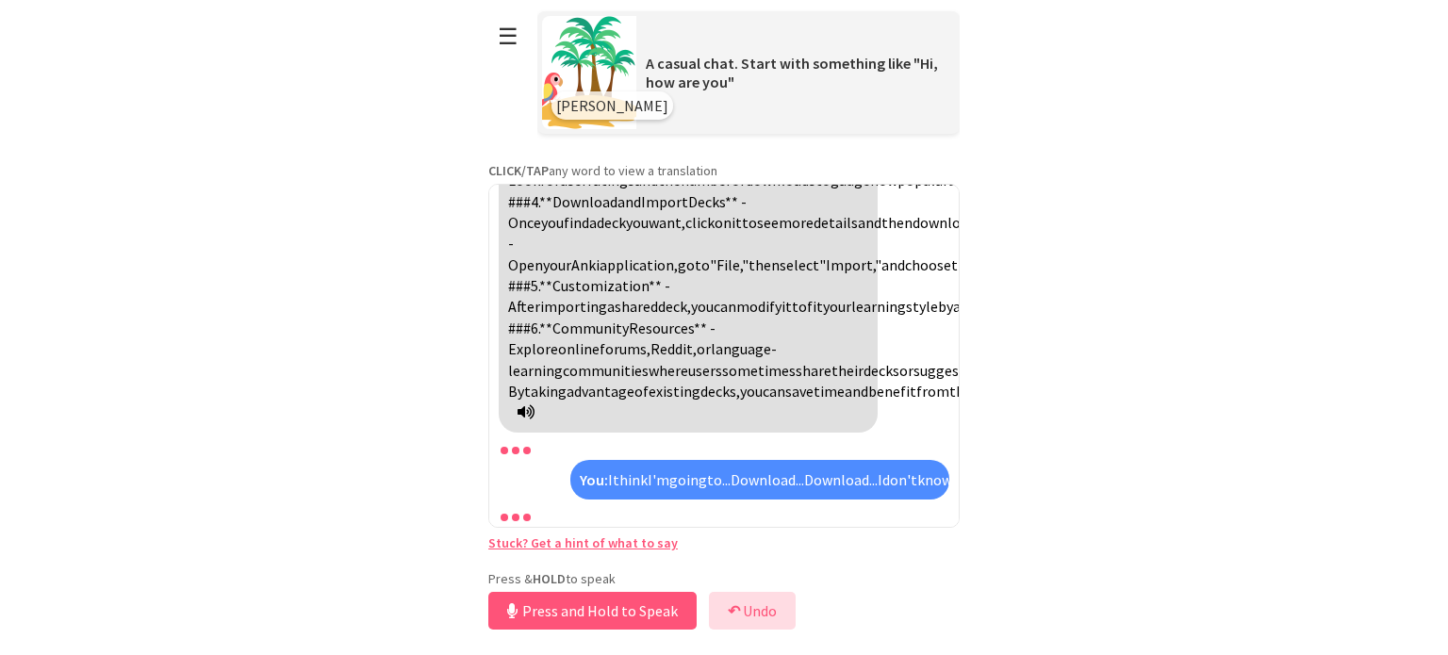
click at [735, 614] on b "↶" at bounding box center [734, 611] width 12 height 19
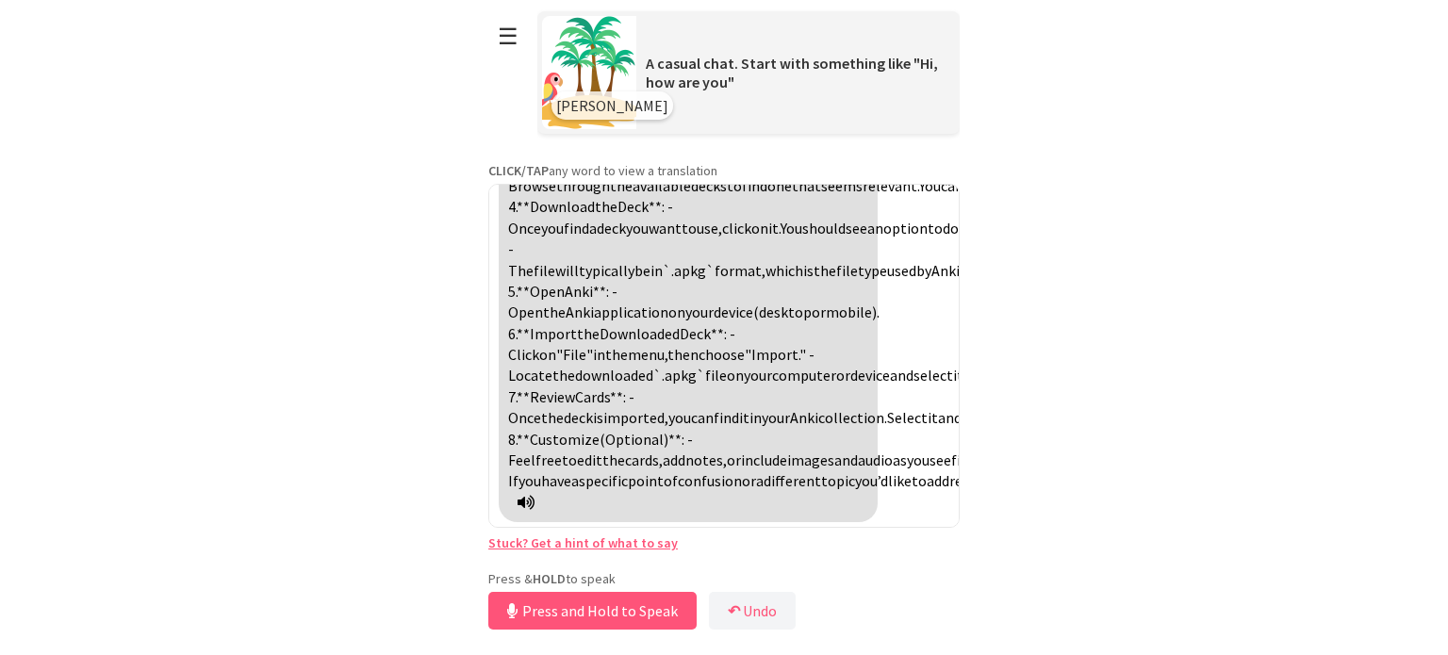
scroll to position [8491, 0]
click at [735, 602] on b "↶" at bounding box center [734, 611] width 12 height 19
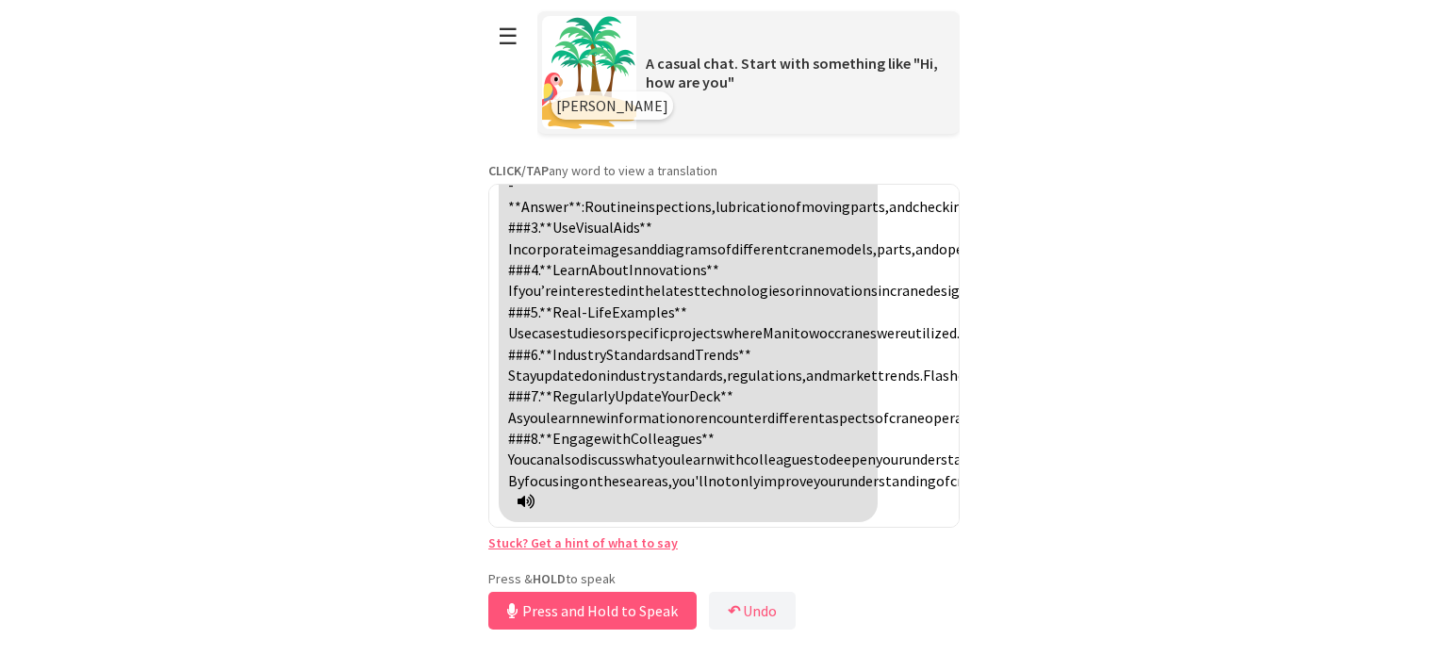
scroll to position [7487, 0]
click at [617, 606] on button "Release to Stop Speaking" at bounding box center [589, 611] width 203 height 38
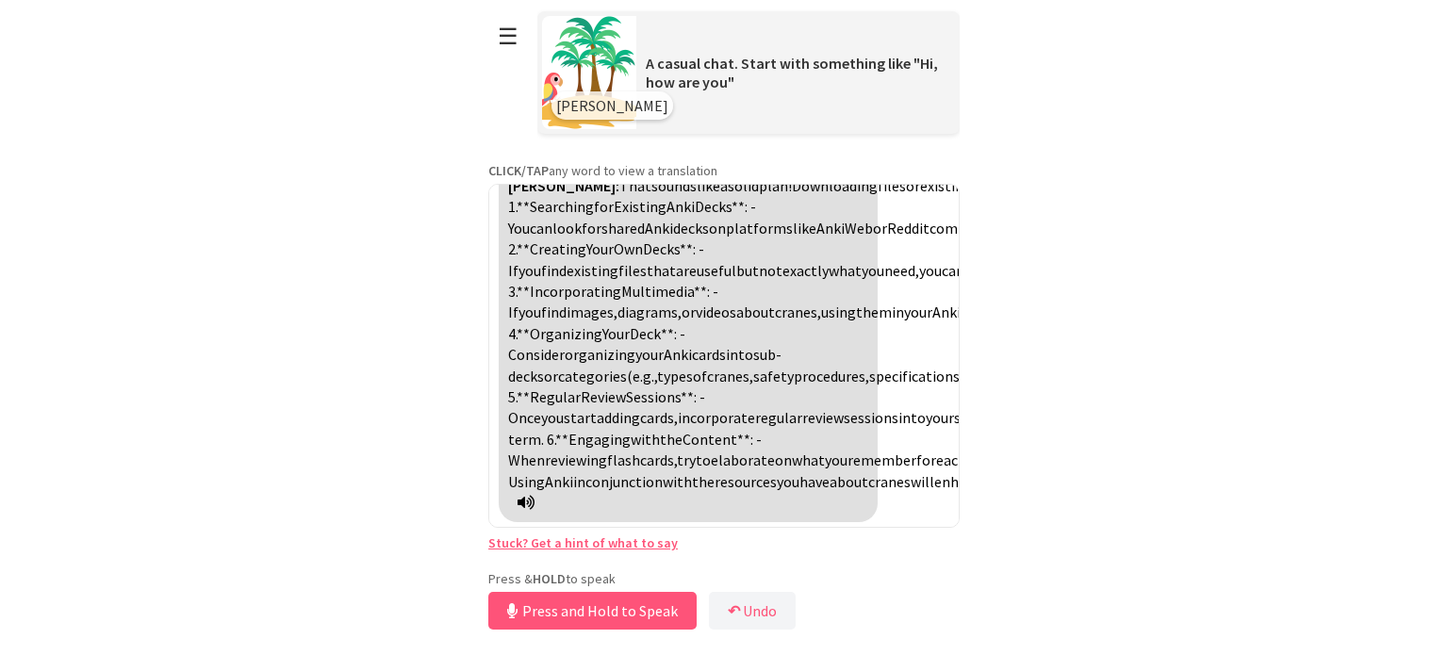
scroll to position [7925, 0]
